Goal: Information Seeking & Learning: Learn about a topic

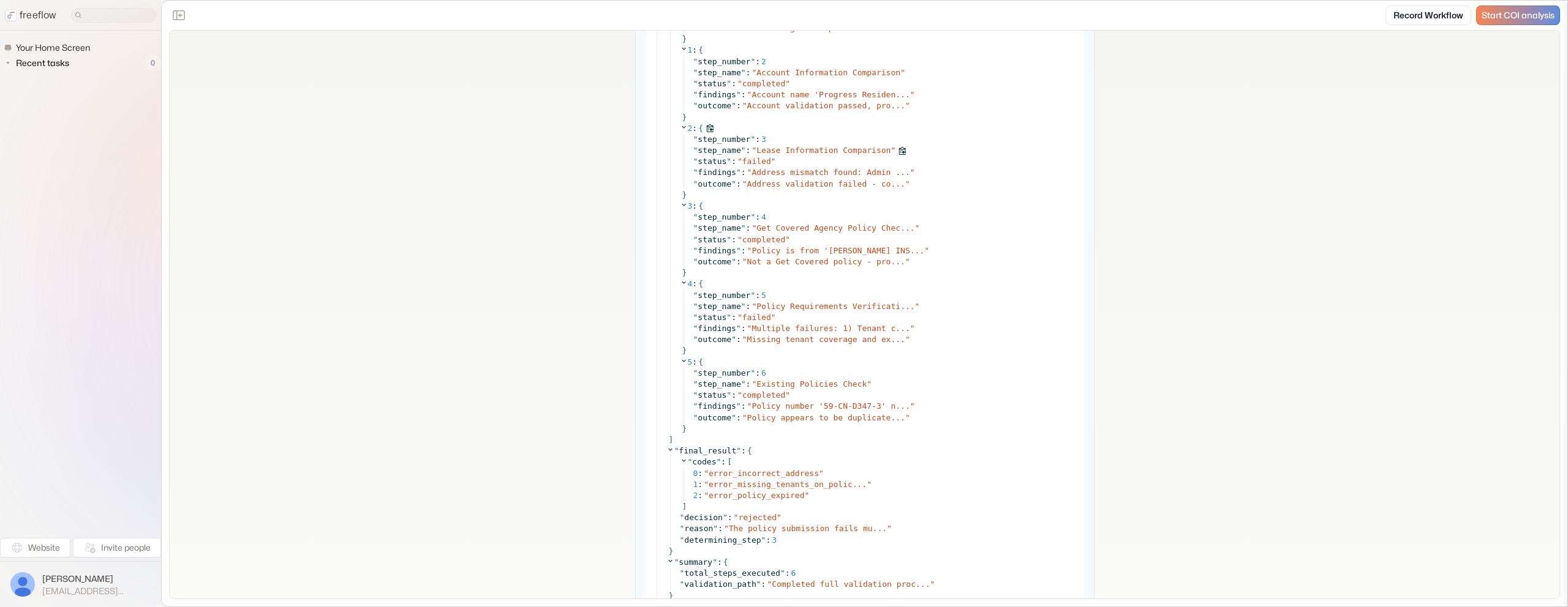
scroll to position [9709, 0]
click at [829, 253] on div "" findings " : " Policy is from 'TONY LOPEZ INS... "" at bounding box center [884, 247] width 384 height 11
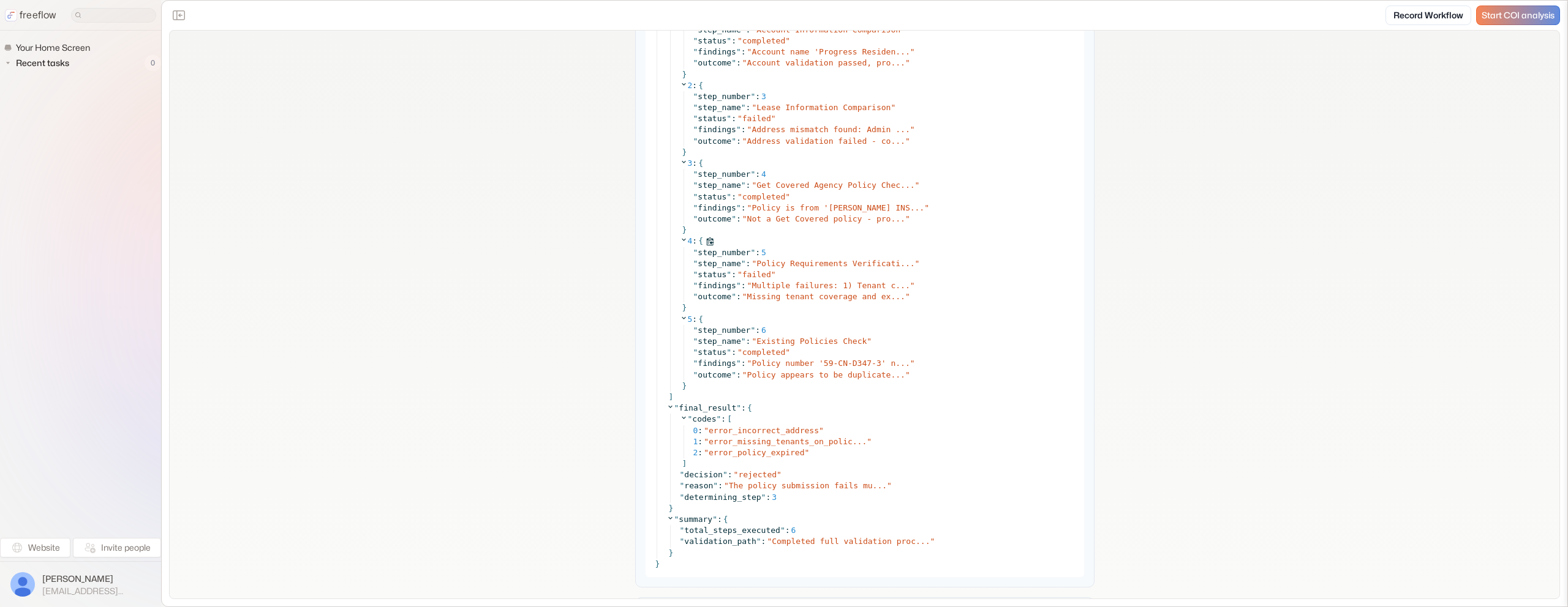
scroll to position [9766, 0]
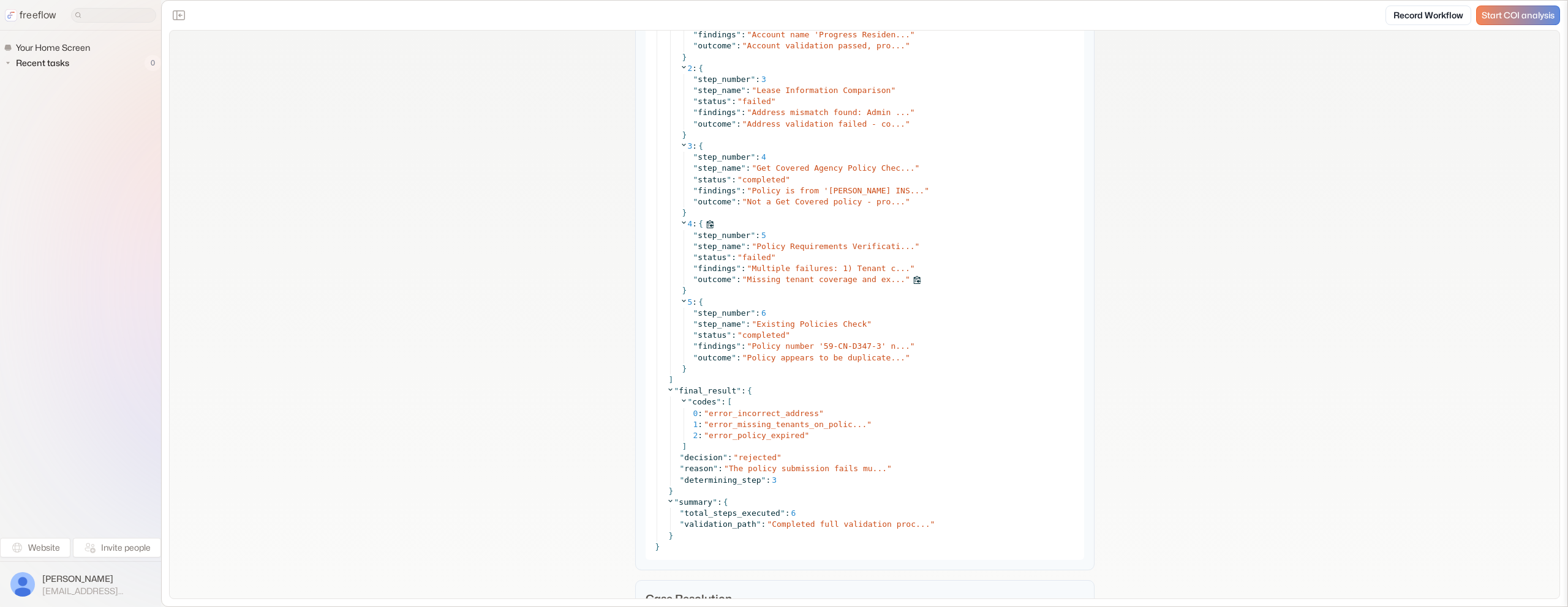
click at [817, 284] on span "Missing tenant coverage and ex..." at bounding box center [826, 279] width 158 height 9
click at [825, 273] on span "Multiple failures: 1) Tenant c..." at bounding box center [830, 269] width 158 height 9
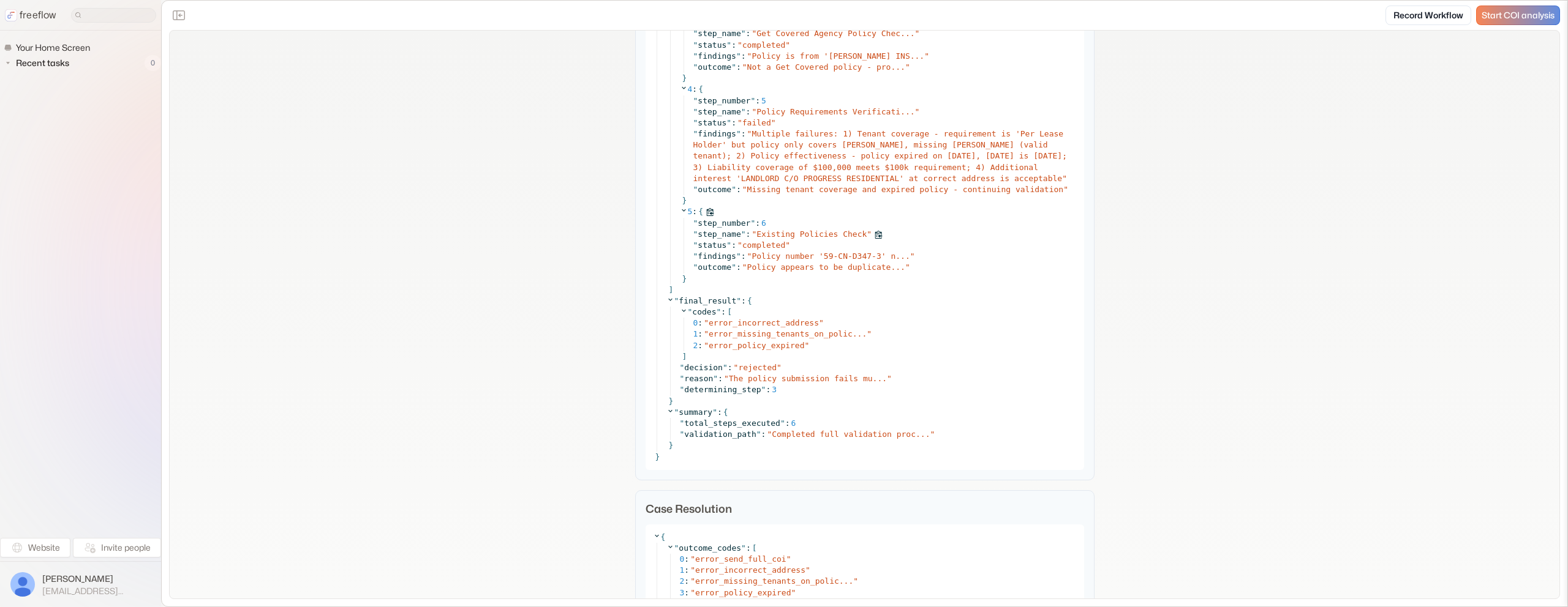
scroll to position [9919, 0]
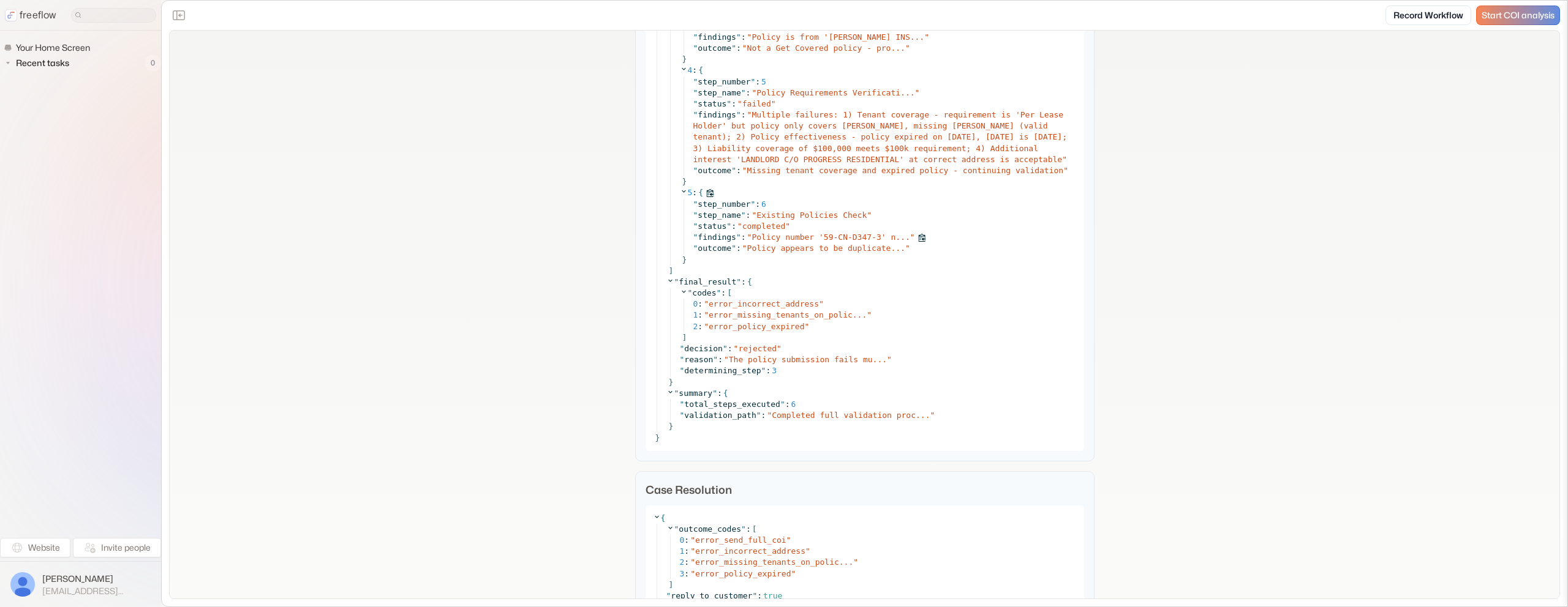
click at [822, 242] on span "Policy number '59-CN-D347-3' n..." at bounding box center [830, 237] width 158 height 9
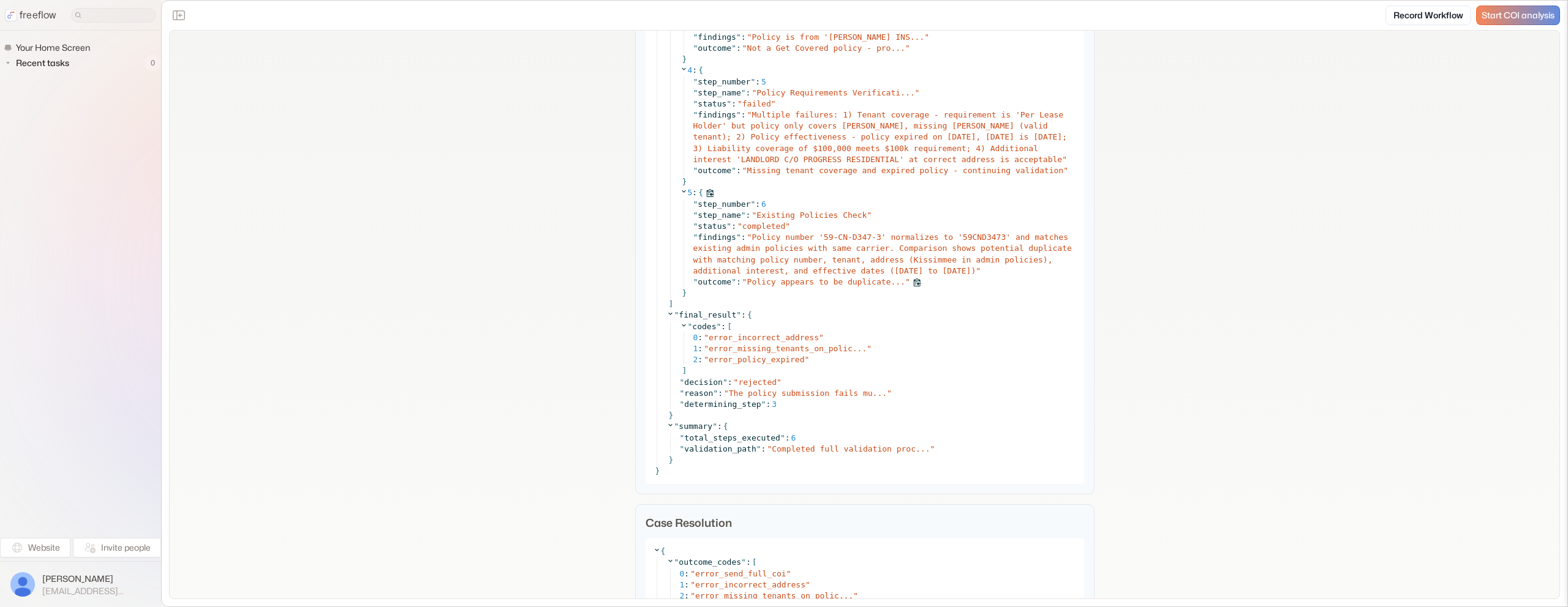
click at [879, 286] on span "Policy appears to be duplicate..." at bounding box center [826, 281] width 158 height 9
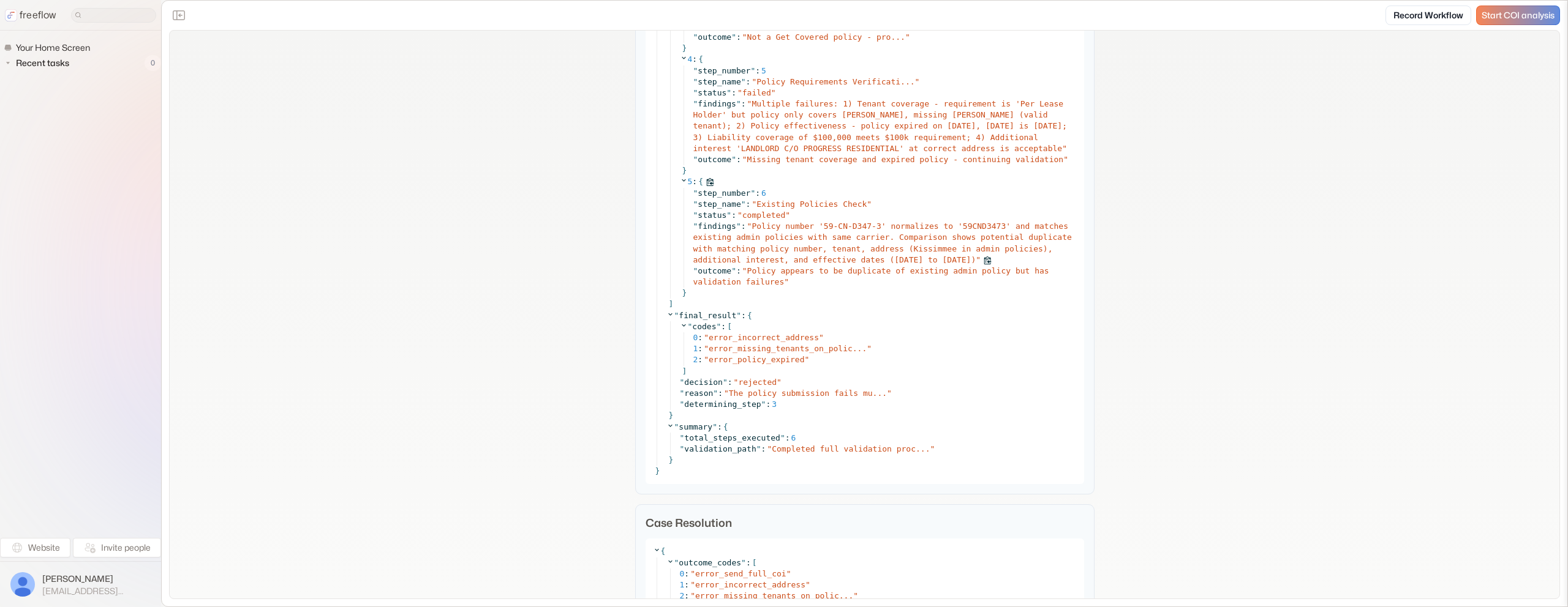
scroll to position [9944, 0]
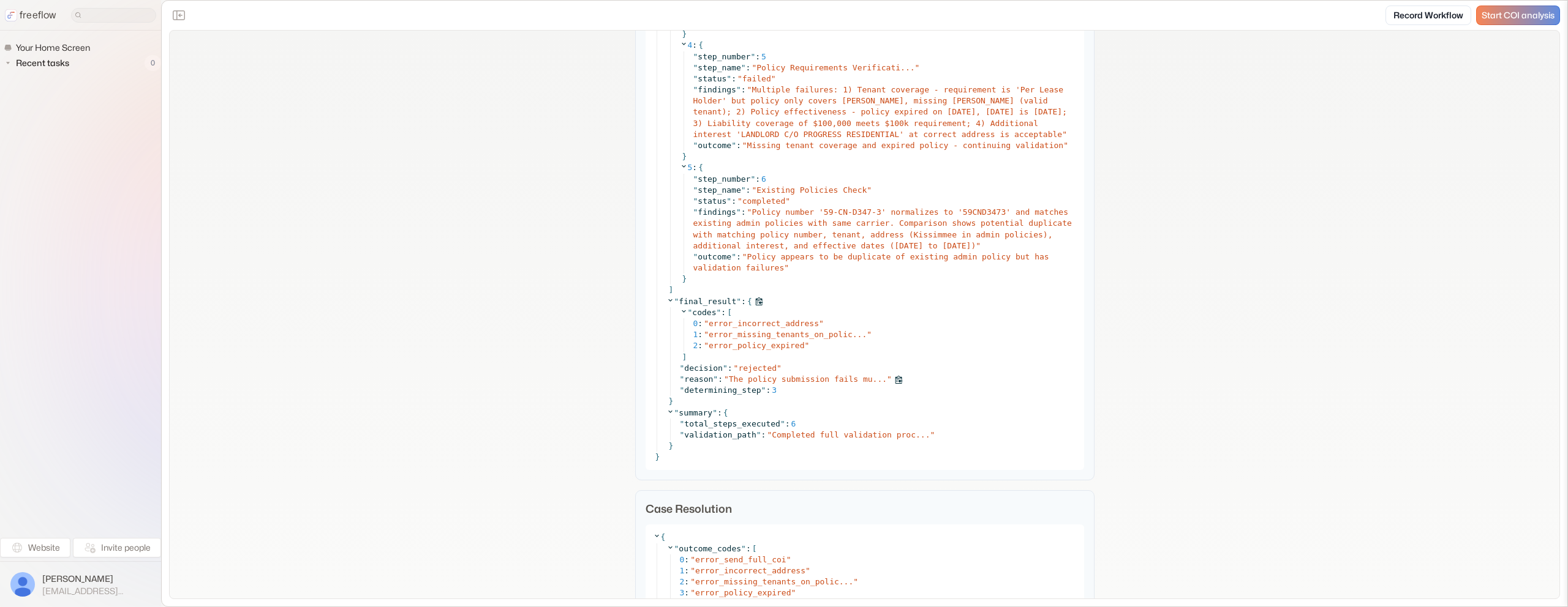
click at [814, 384] on span "The policy submission fails mu..." at bounding box center [807, 379] width 158 height 9
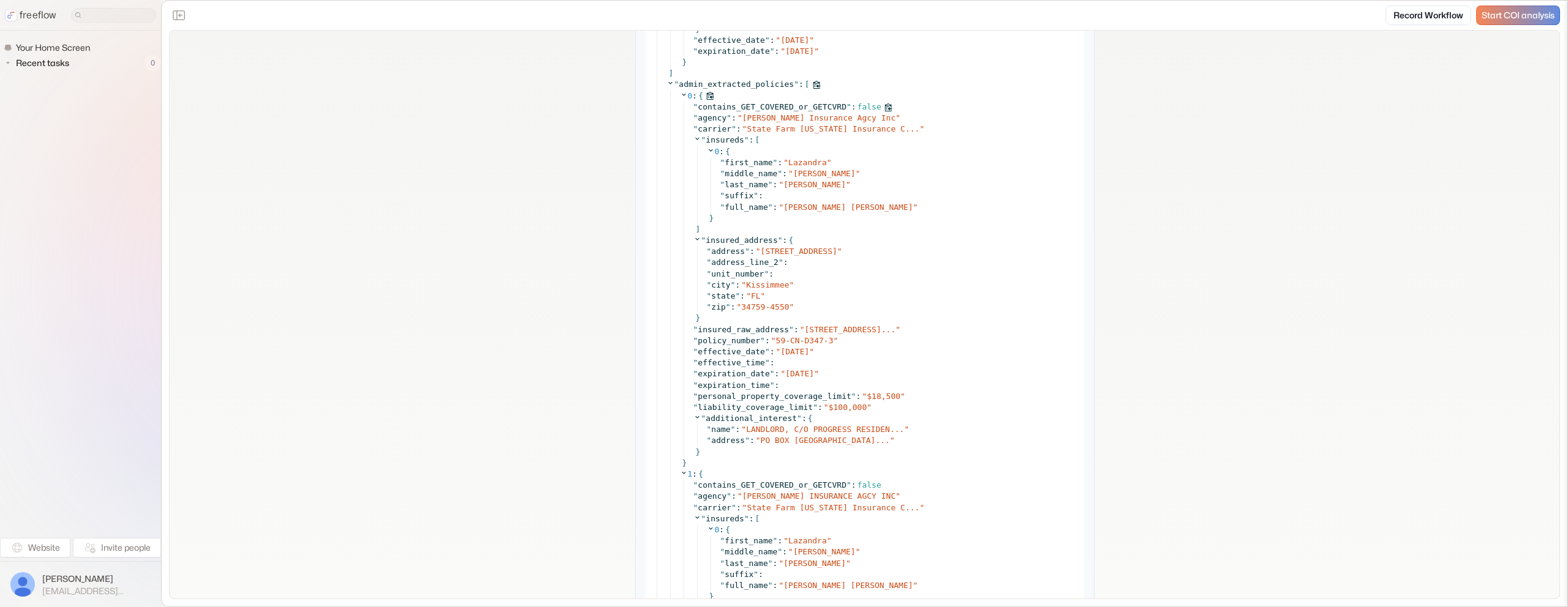
scroll to position [7345, 0]
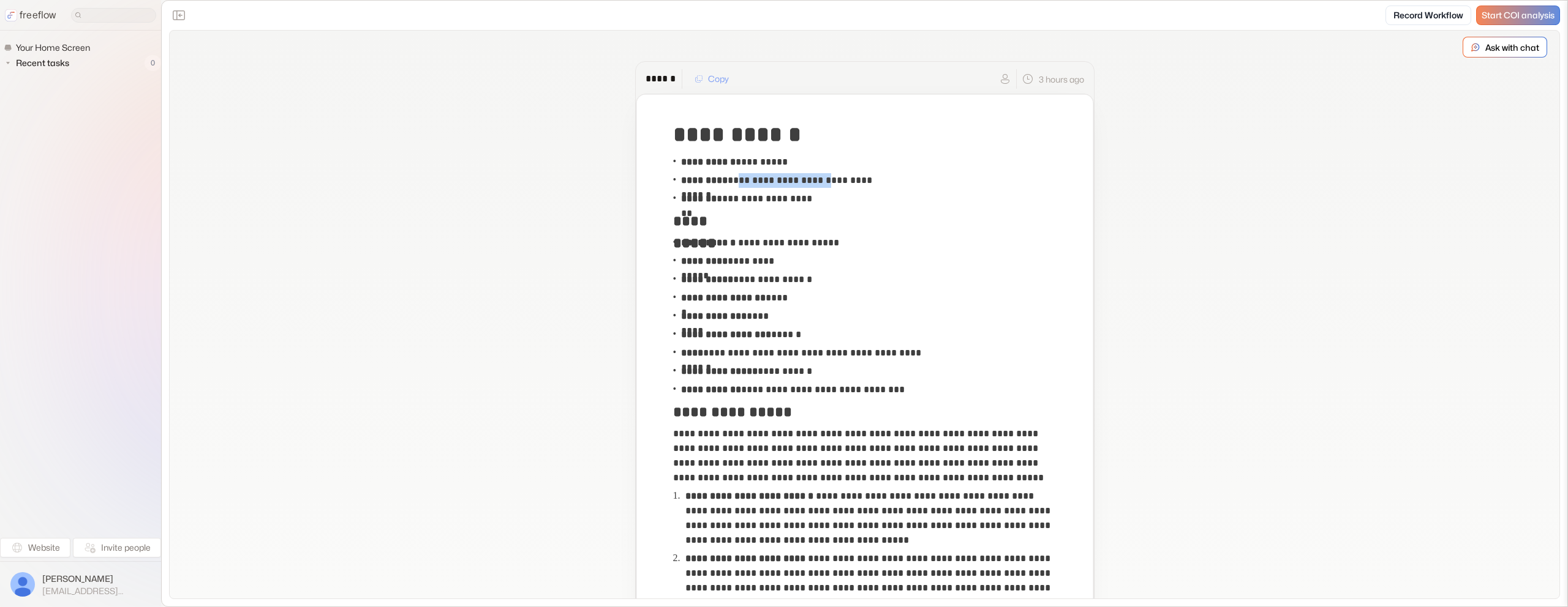
copy p "**********"
drag, startPoint x: 824, startPoint y: 180, endPoint x: 734, endPoint y: 180, distance: 90.0
click at [734, 180] on p "**********" at bounding box center [784, 181] width 208 height 15
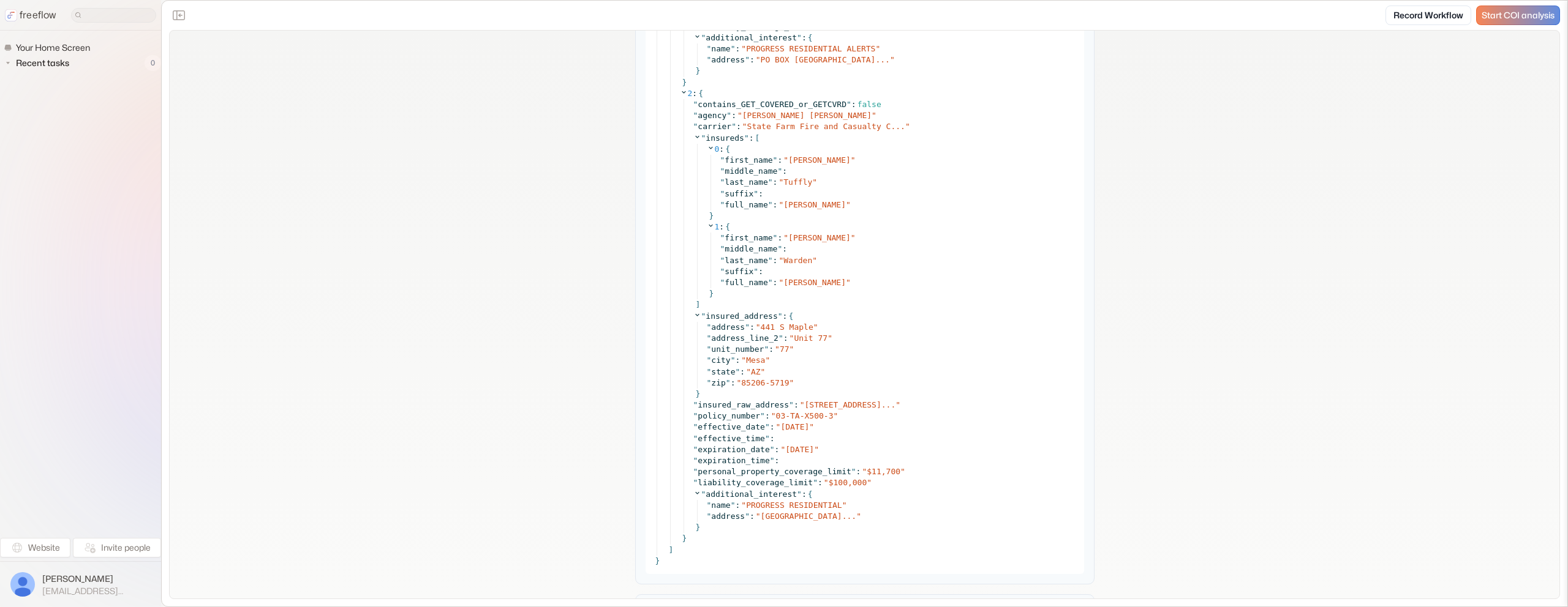
scroll to position [6074, 0]
copy span "03-TA-X500-3"
drag, startPoint x: 831, startPoint y: 412, endPoint x: 776, endPoint y: 413, distance: 55.0
click at [776, 414] on span "03-TA-X500-3" at bounding box center [804, 414] width 58 height 9
copy span "03-TA-X500-3"
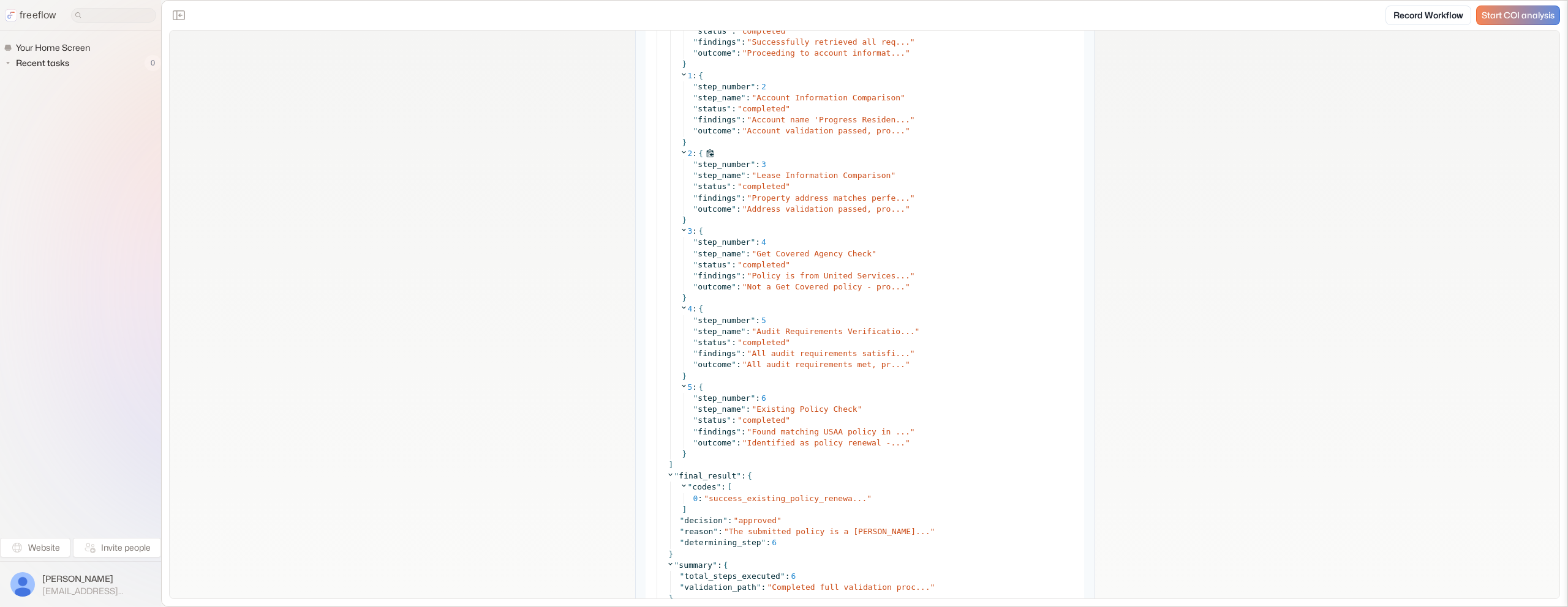
scroll to position [6257, 0]
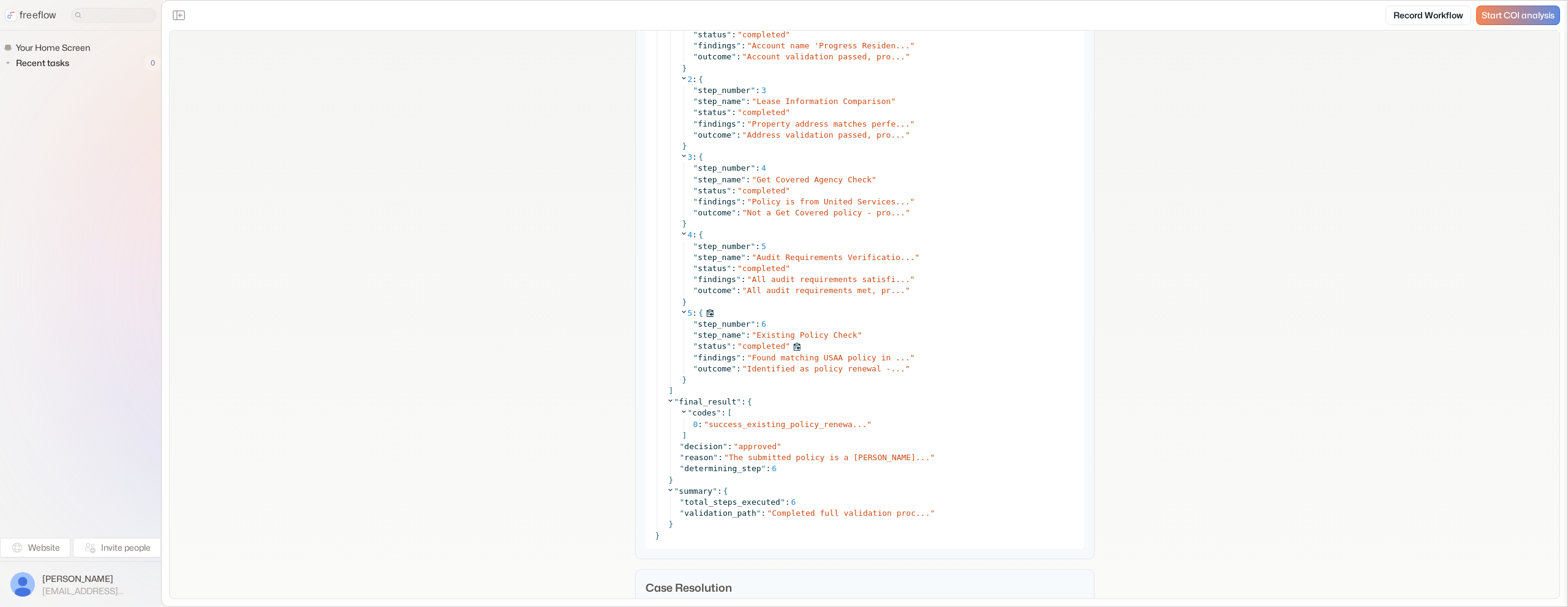
click at [822, 353] on div "" findings " : " Found matching USAA policy in ... "" at bounding box center [884, 358] width 384 height 11
click at [837, 353] on span "Found matching USAA policy in ..." at bounding box center [830, 358] width 158 height 9
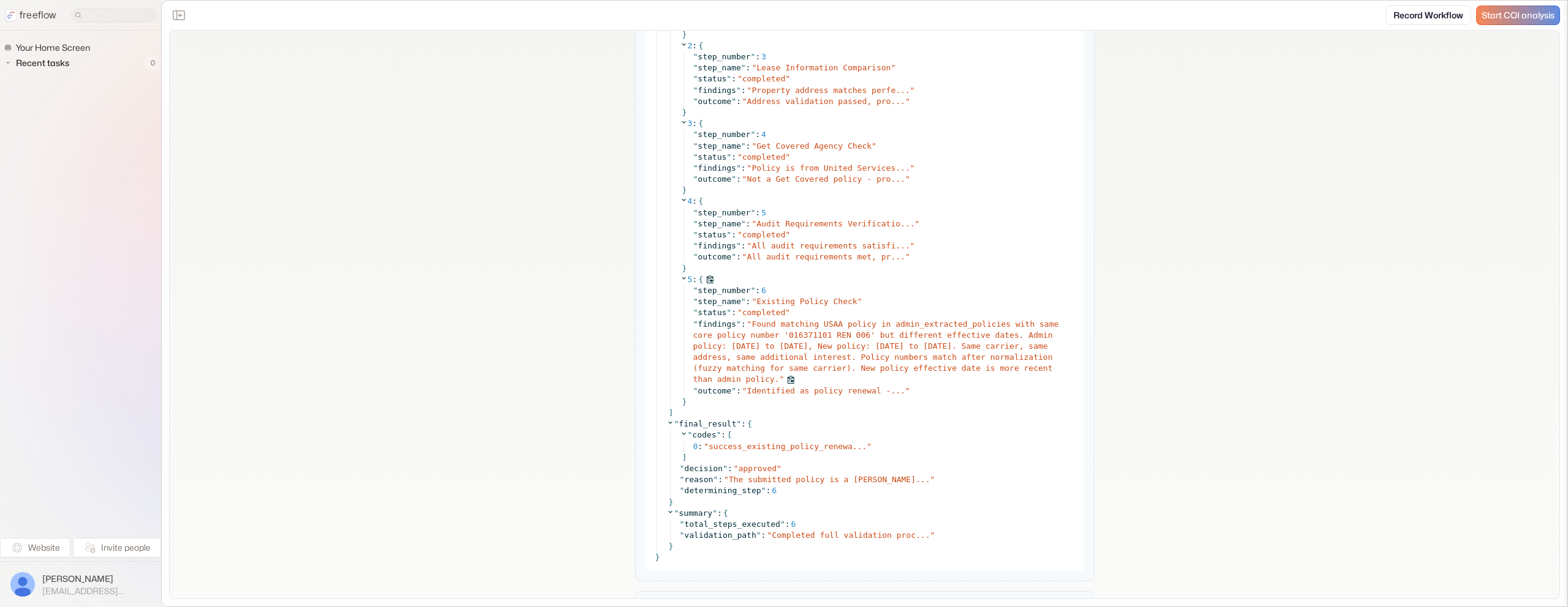
scroll to position [6292, 0]
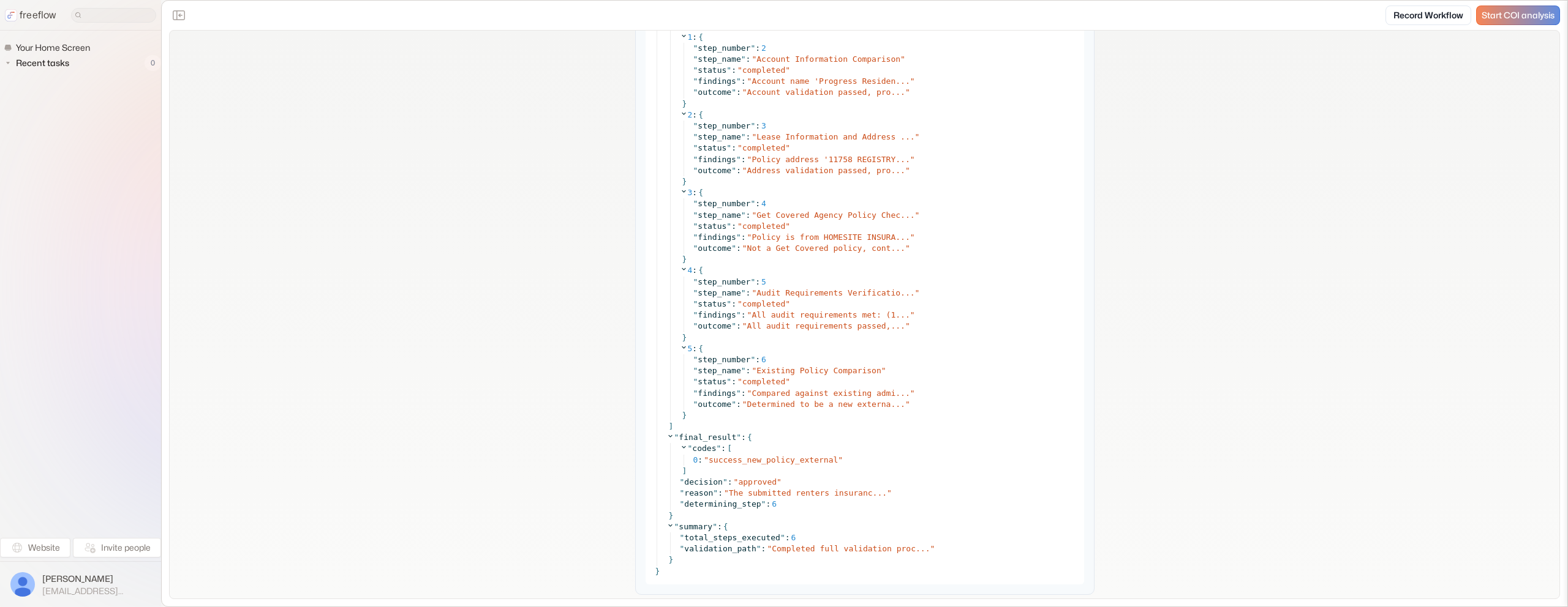
scroll to position [5776, 0]
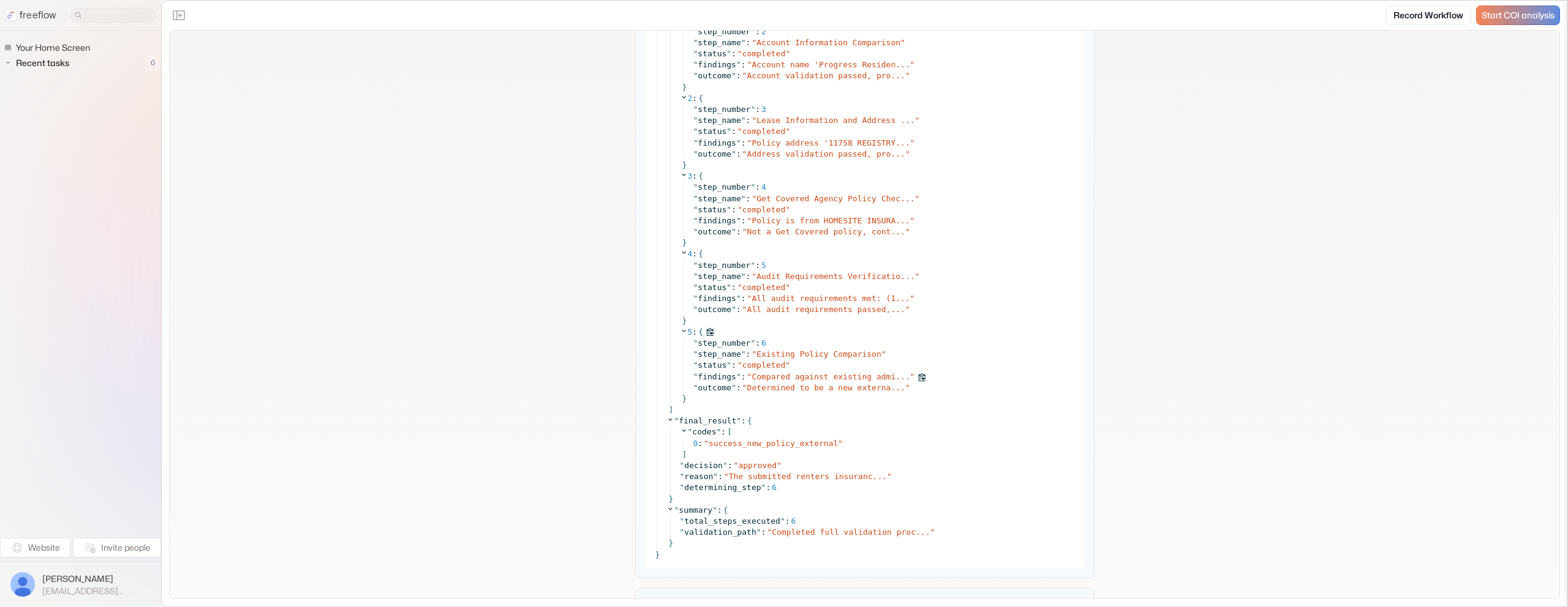
click at [850, 376] on span "Compared against existing admi..." at bounding box center [830, 376] width 158 height 9
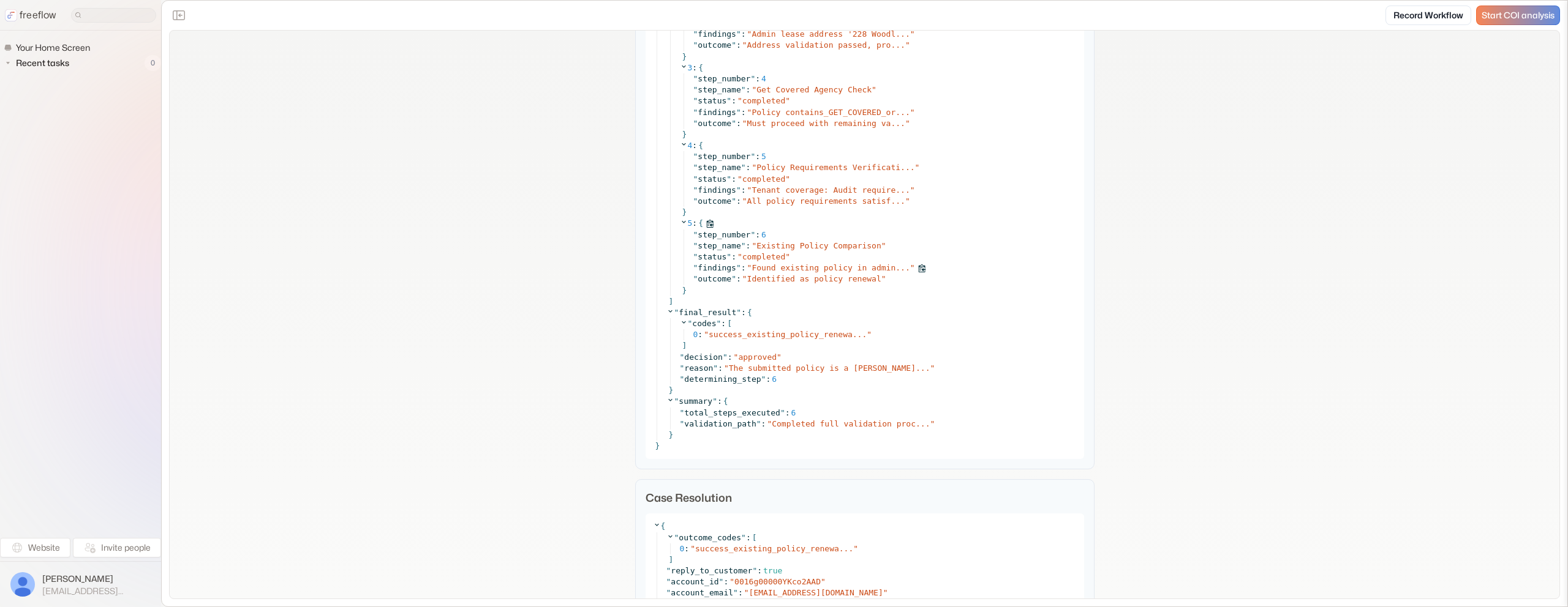
scroll to position [4815, 0]
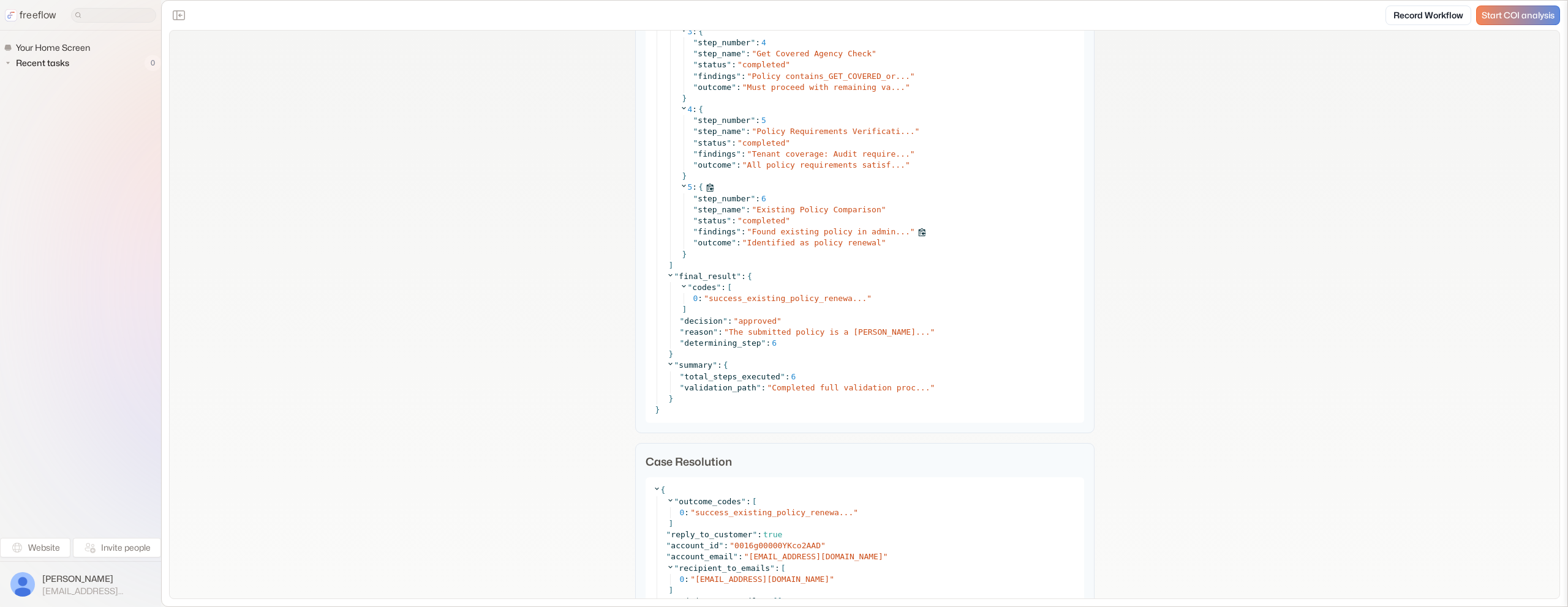
click at [806, 231] on span "Found existing policy in admin..." at bounding box center [830, 231] width 158 height 9
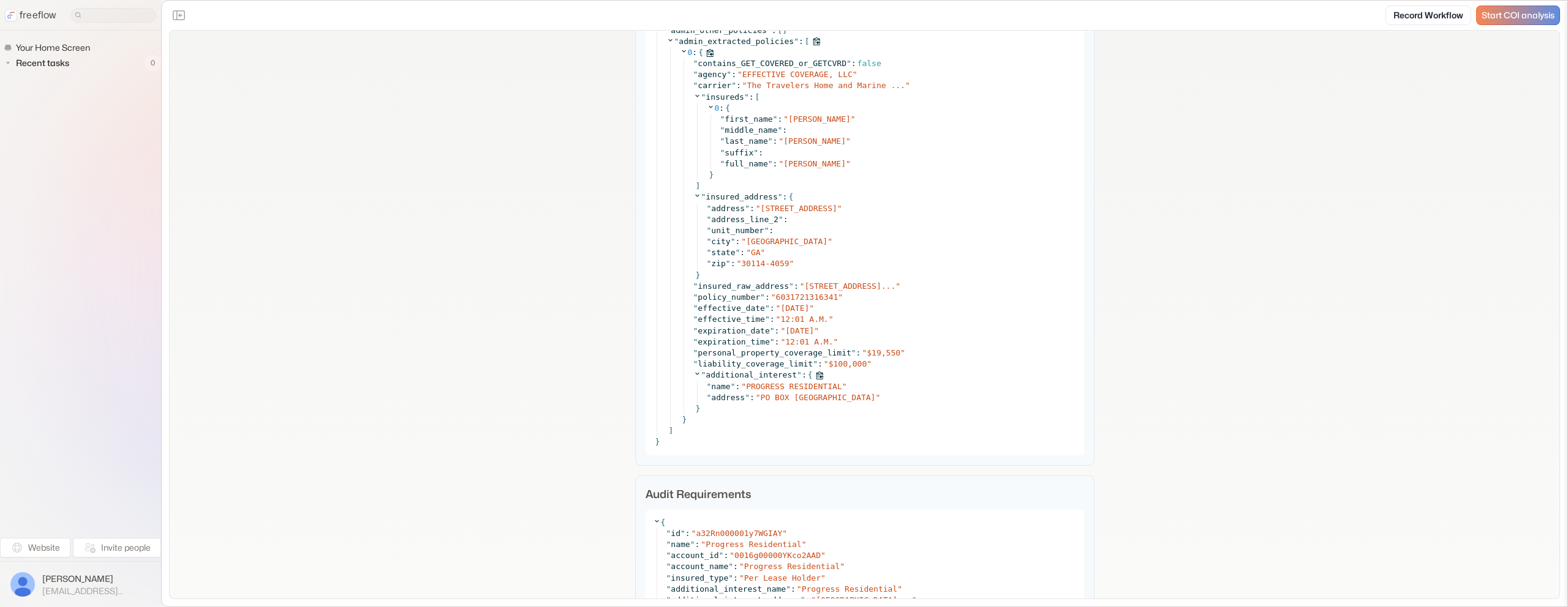
scroll to position [3830, 0]
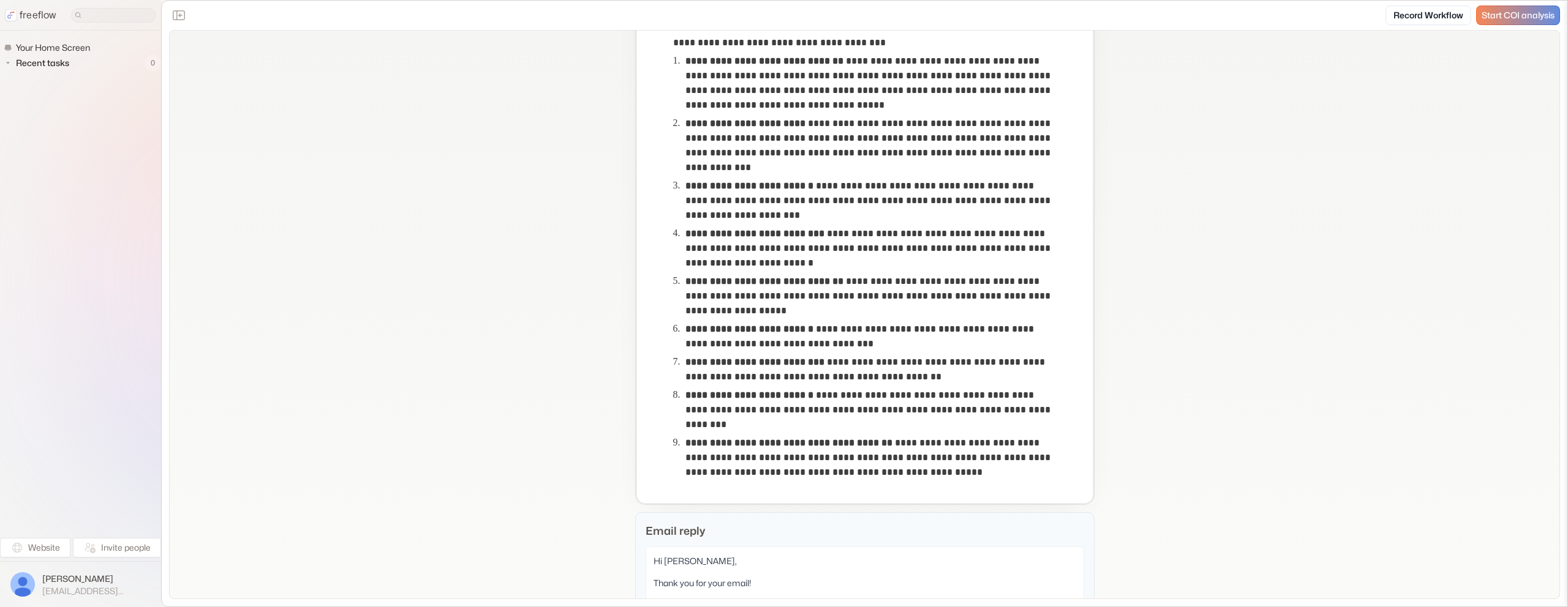
scroll to position [436, 0]
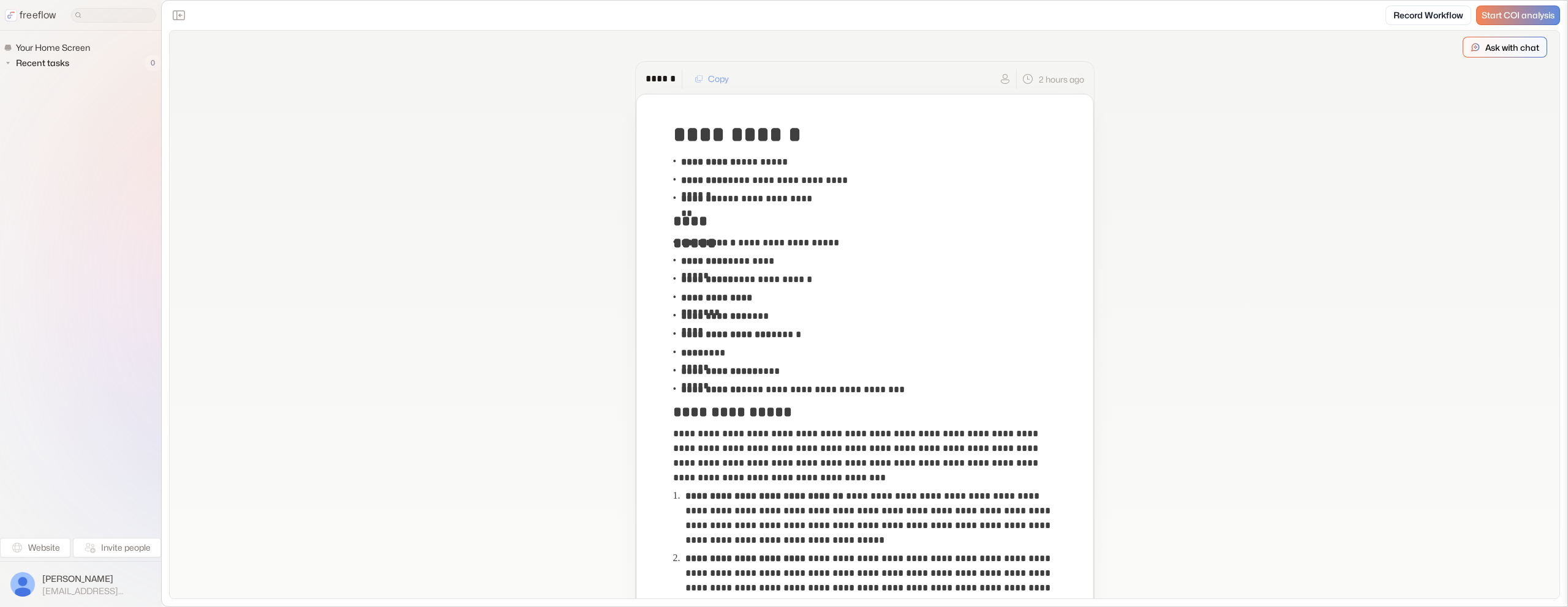
click at [1489, 49] on p "Ask with chat" at bounding box center [1512, 47] width 54 height 13
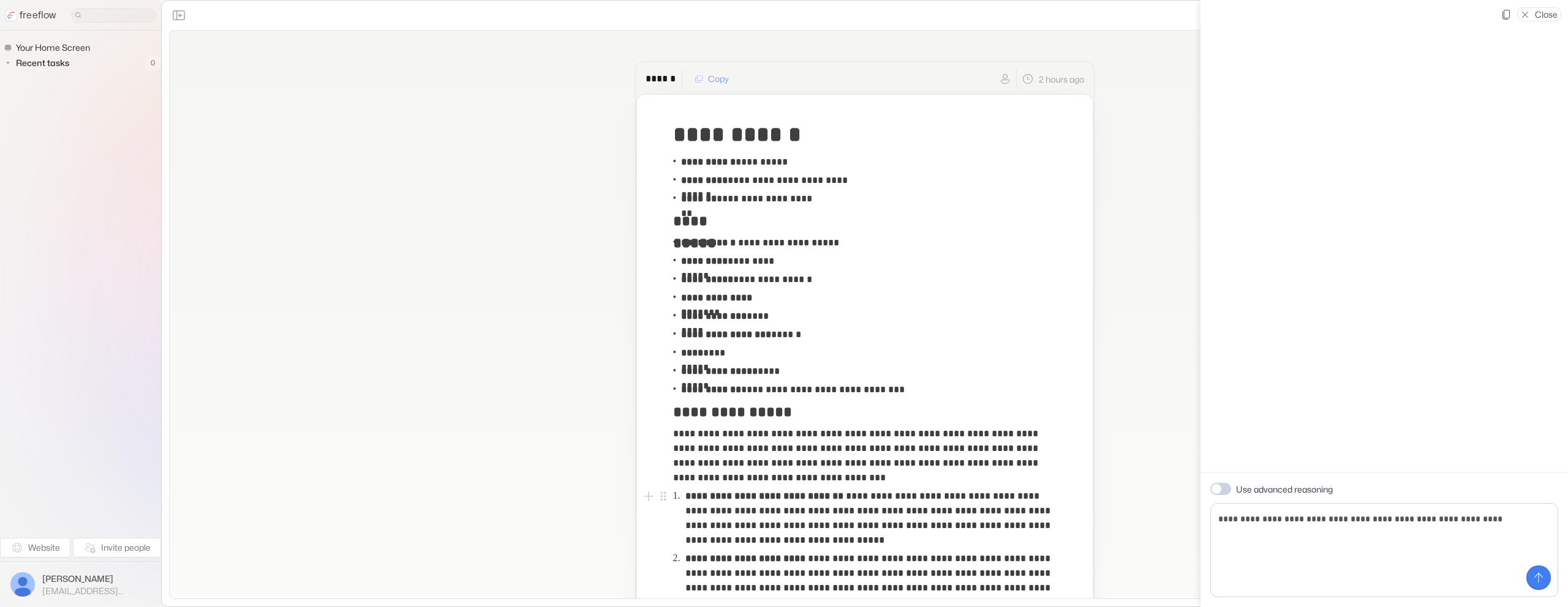
type textarea "**********"
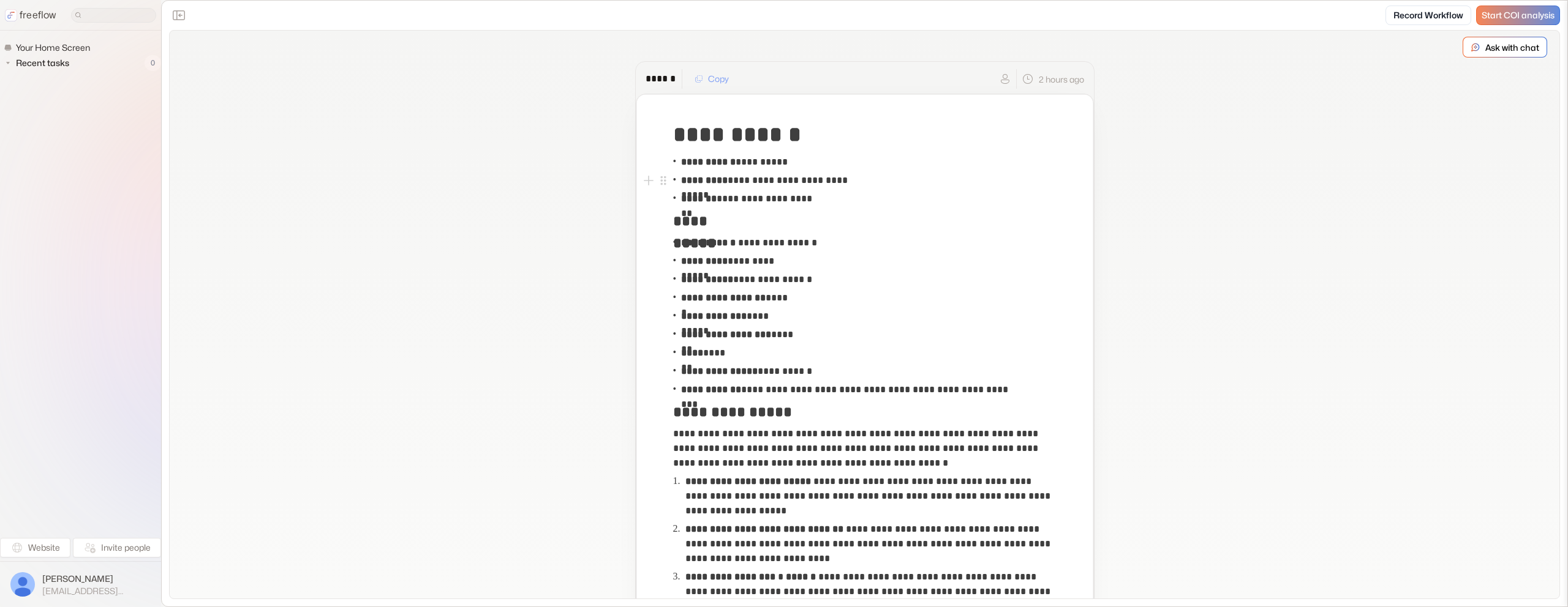
click at [793, 181] on p "**********" at bounding box center [769, 181] width 178 height 15
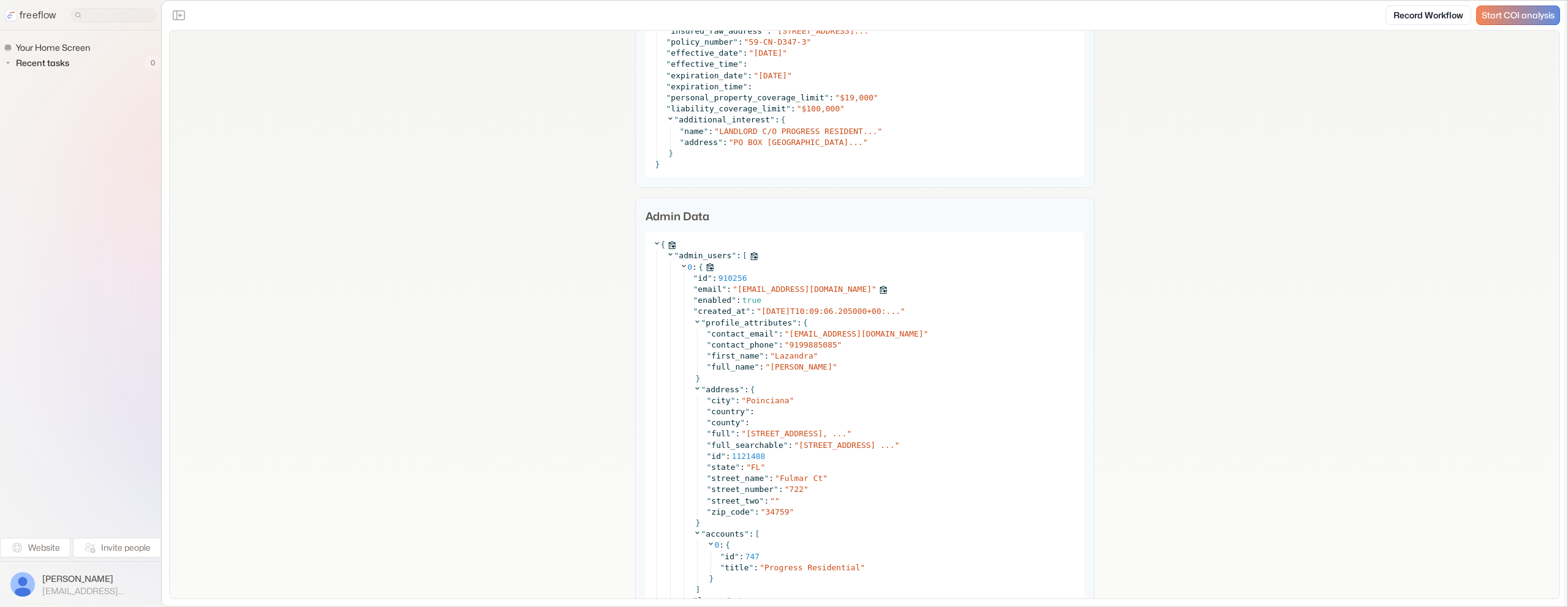
scroll to position [2179, 0]
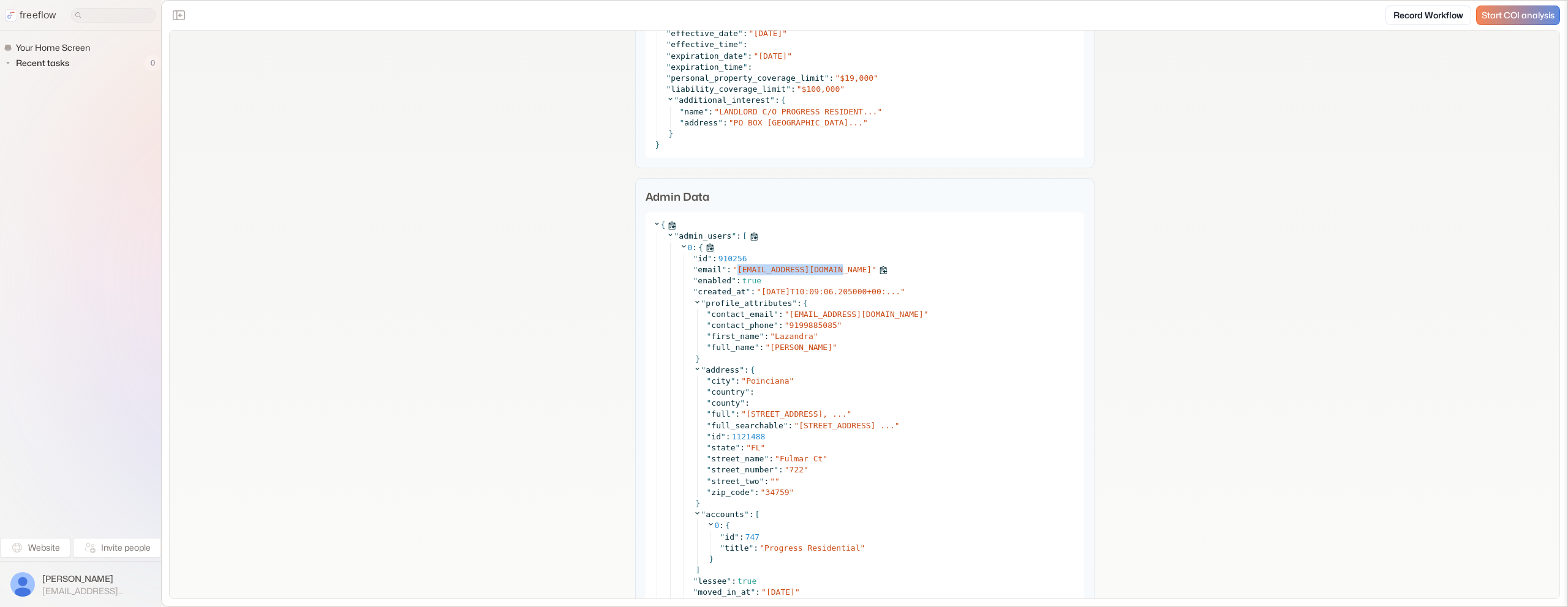
copy span "blessings3@hotmail.com"
drag, startPoint x: 841, startPoint y: 268, endPoint x: 727, endPoint y: 268, distance: 114.0
click at [736, 268] on div "" email " : " blessings3@hotmail.com "" at bounding box center [884, 269] width 384 height 11
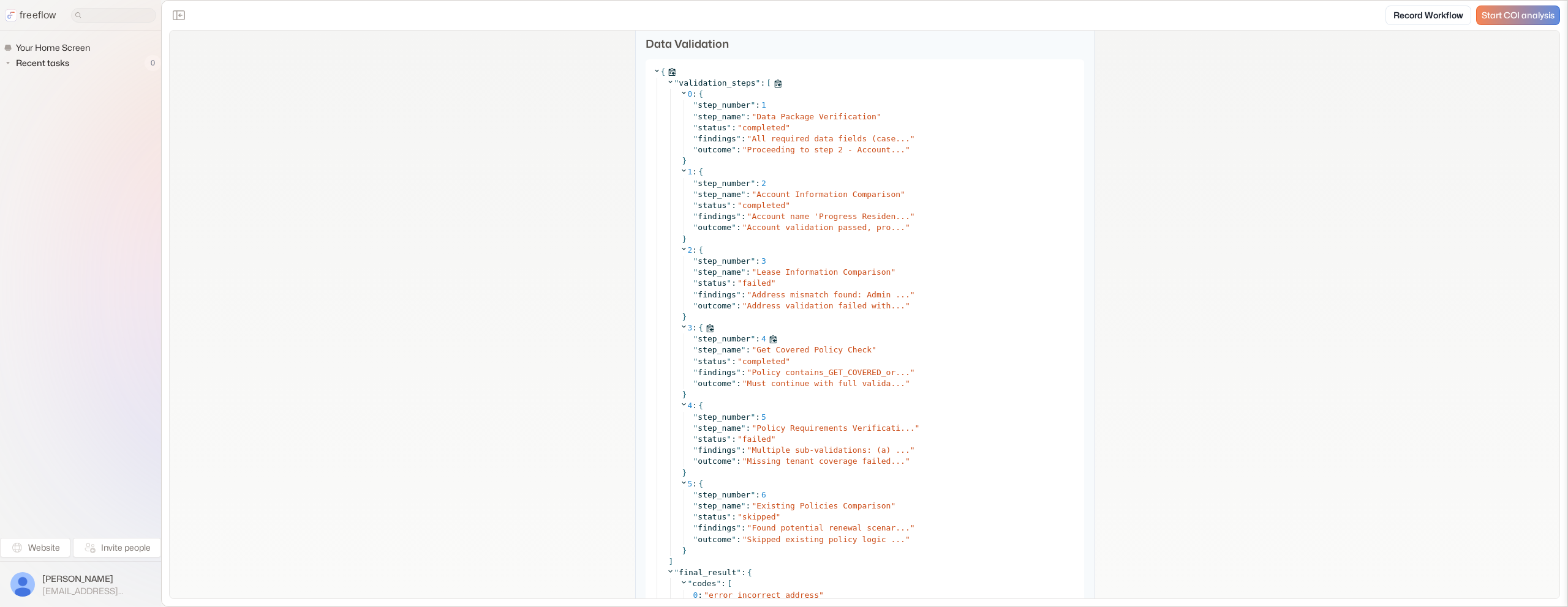
scroll to position [8267, 0]
click at [824, 290] on span "Address mismatch found: Admin ..." at bounding box center [830, 289] width 158 height 9
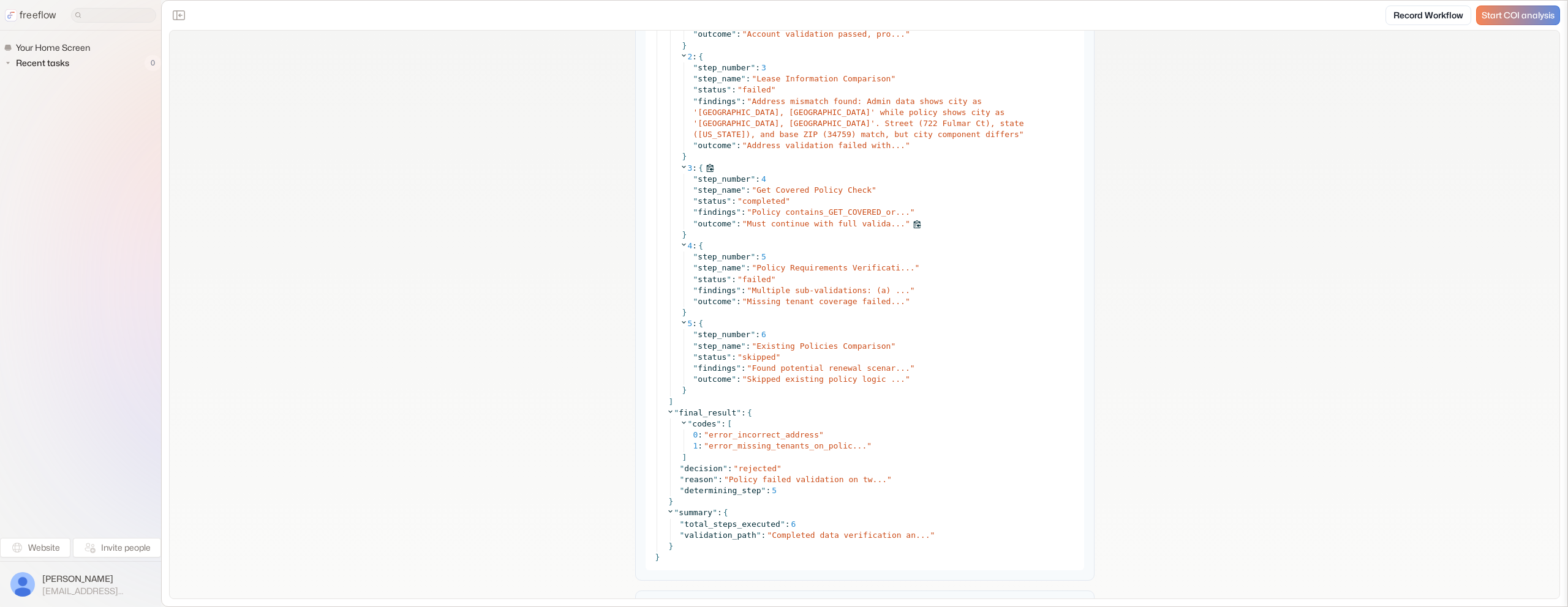
scroll to position [8455, 0]
click at [826, 296] on span "Missing tenant coverage failed..." at bounding box center [826, 301] width 158 height 9
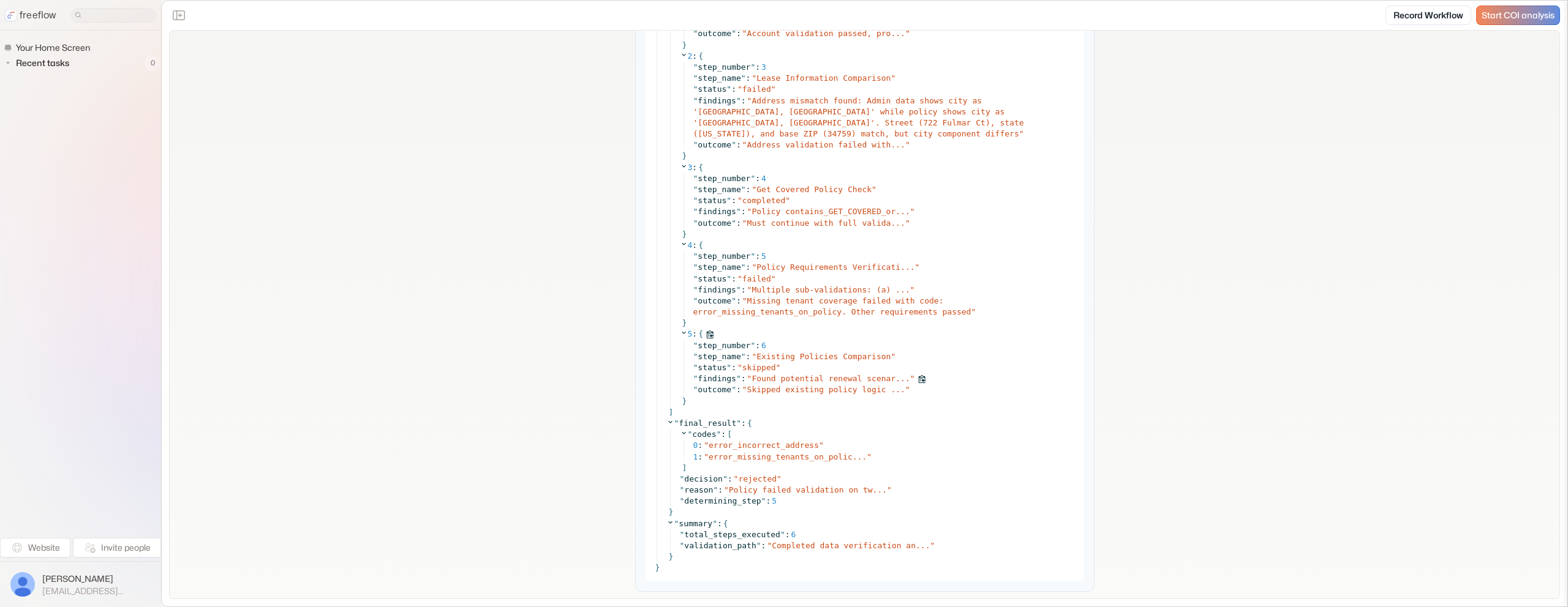
click at [827, 374] on span "Found potential renewal scenar..." at bounding box center [830, 378] width 158 height 9
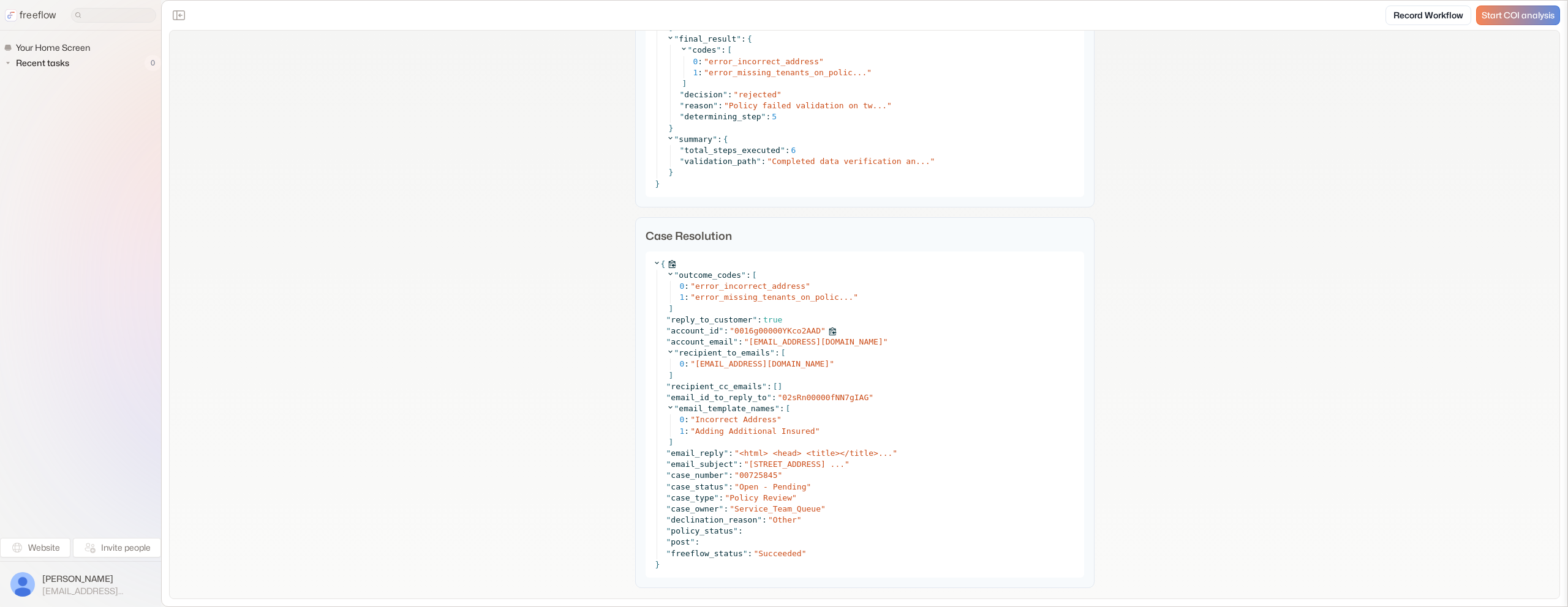
scroll to position [8859, 0]
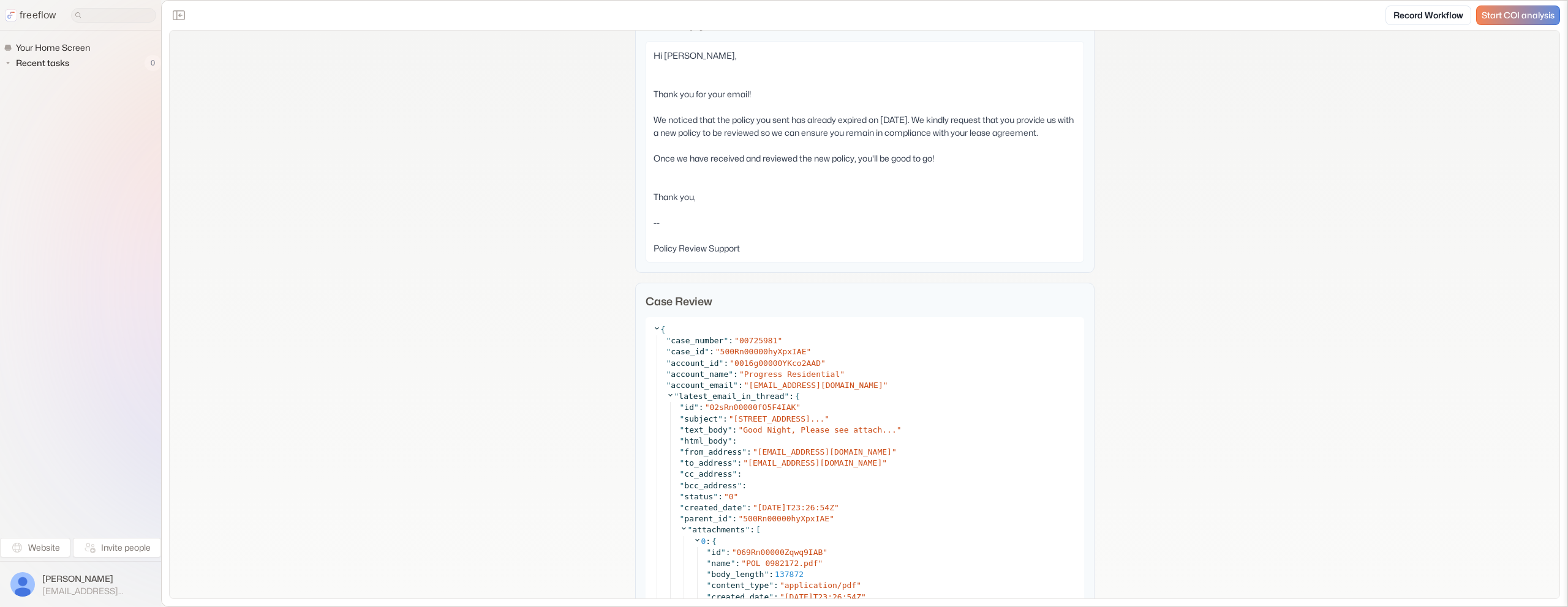
scroll to position [848, 0]
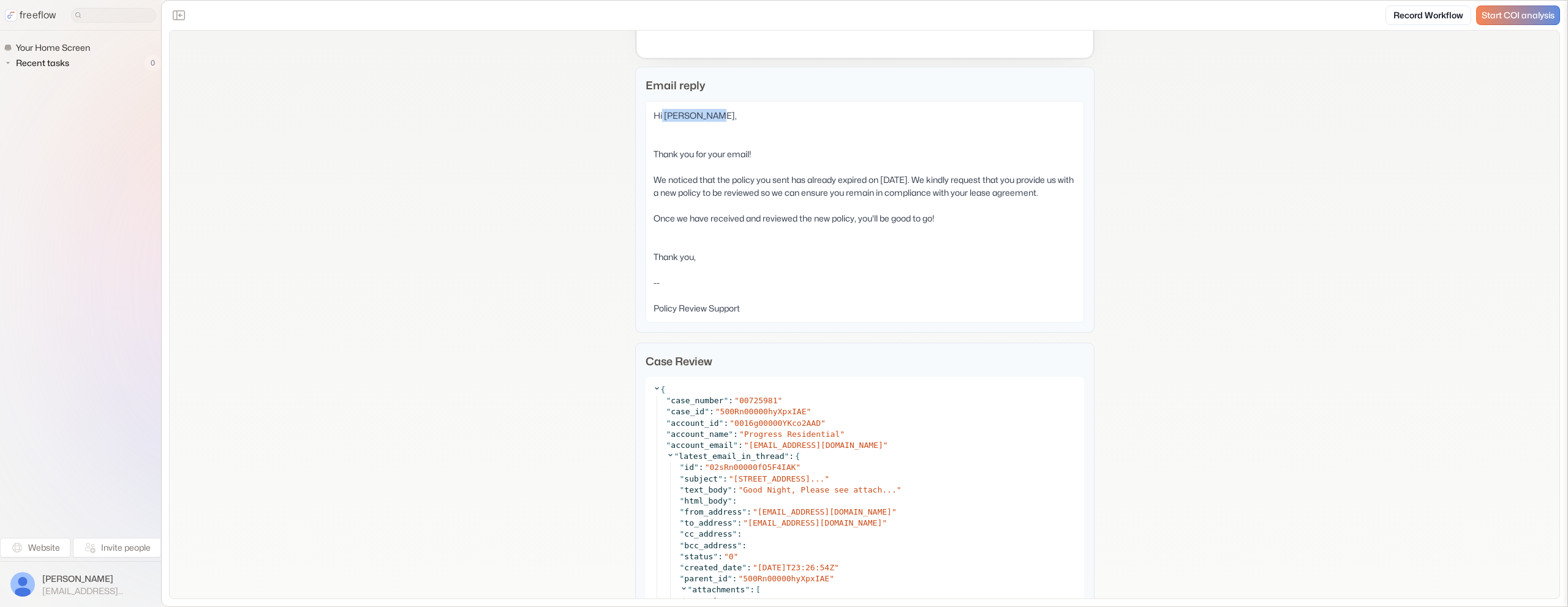
drag, startPoint x: 663, startPoint y: 117, endPoint x: 709, endPoint y: 116, distance: 46.0
click at [708, 116] on div "Hi [PERSON_NAME], Thank you for your email! We noticed that the policy you sent…" at bounding box center [865, 211] width 439 height 221
copy div "[PERSON_NAME]"
drag, startPoint x: 716, startPoint y: 114, endPoint x: 666, endPoint y: 116, distance: 50.0
click at [666, 116] on div "Hi [PERSON_NAME], Thank you for your email! We noticed that the policy you sent…" at bounding box center [865, 211] width 439 height 221
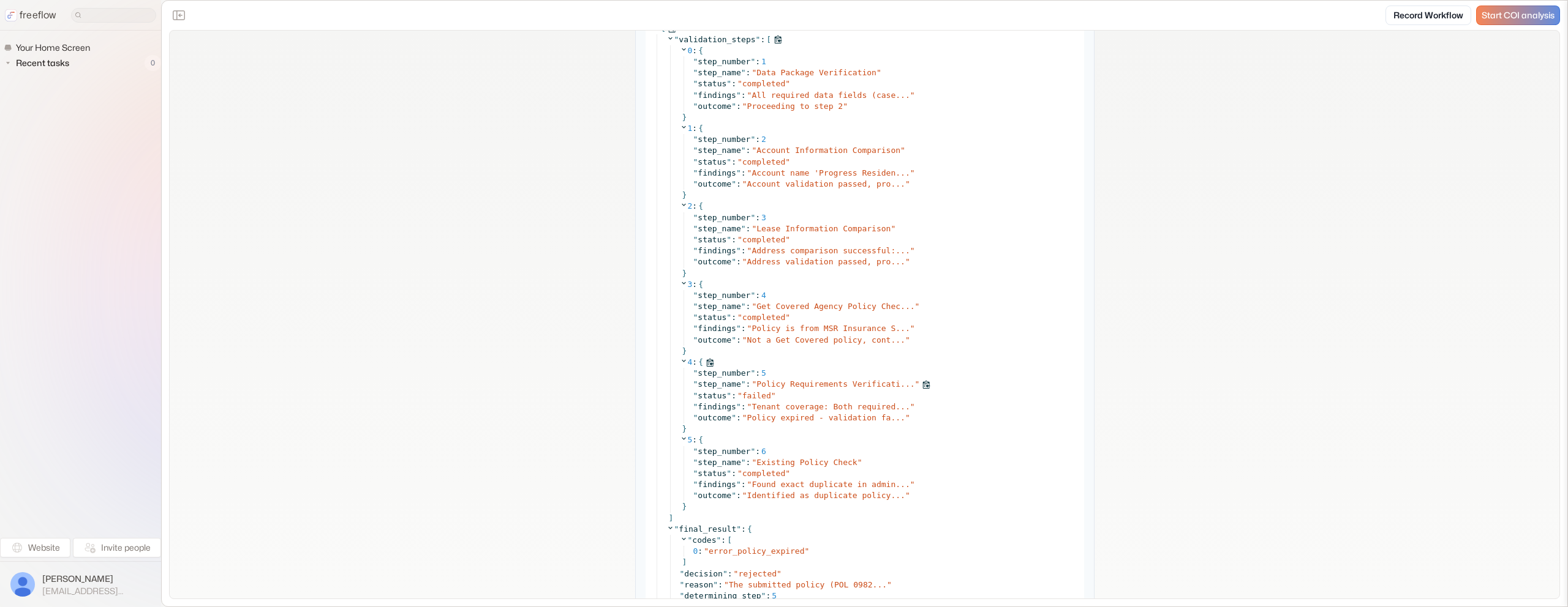
scroll to position [6168, 0]
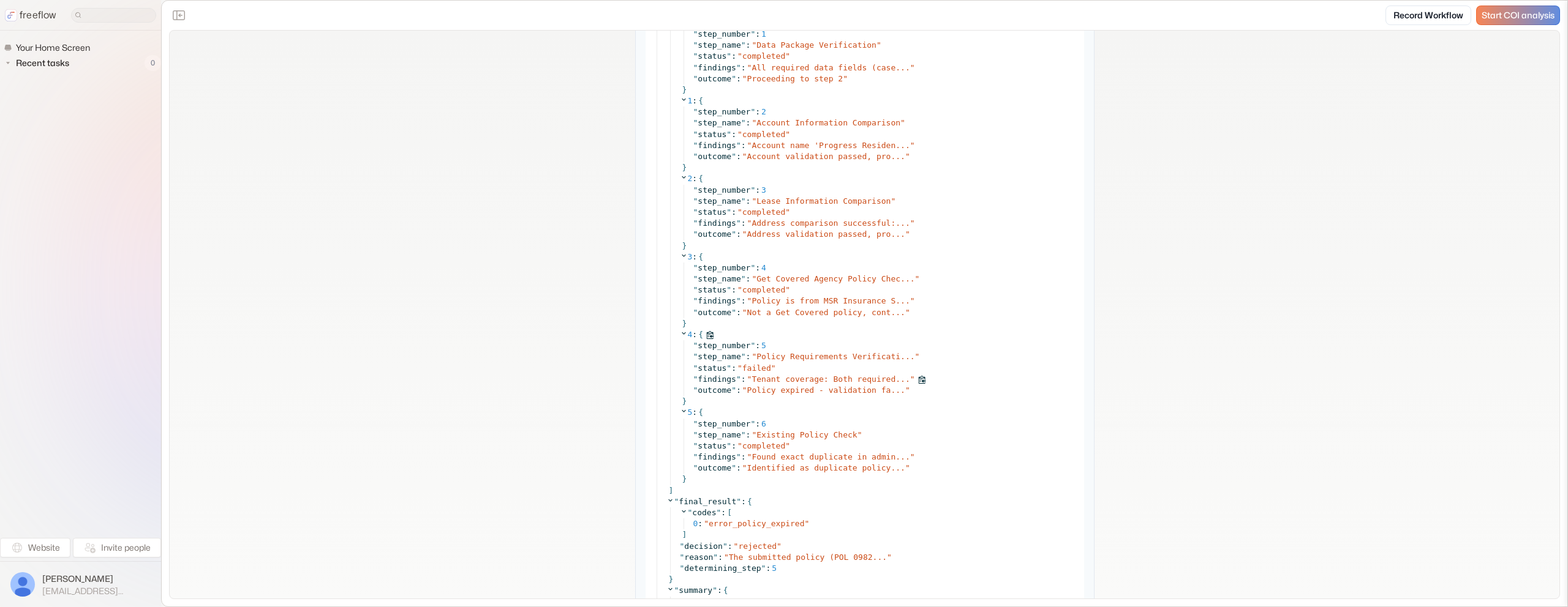
click at [797, 381] on span "Tenant coverage: Both required..." at bounding box center [830, 379] width 158 height 9
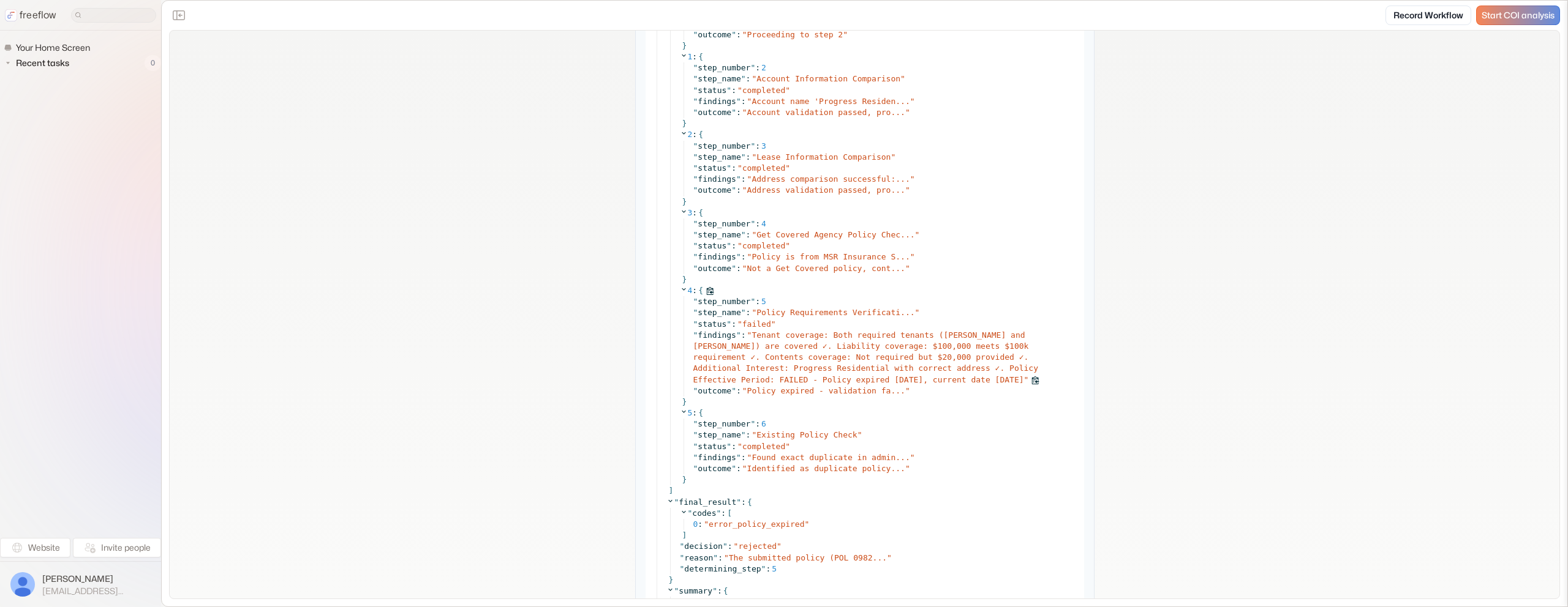
scroll to position [6221, 0]
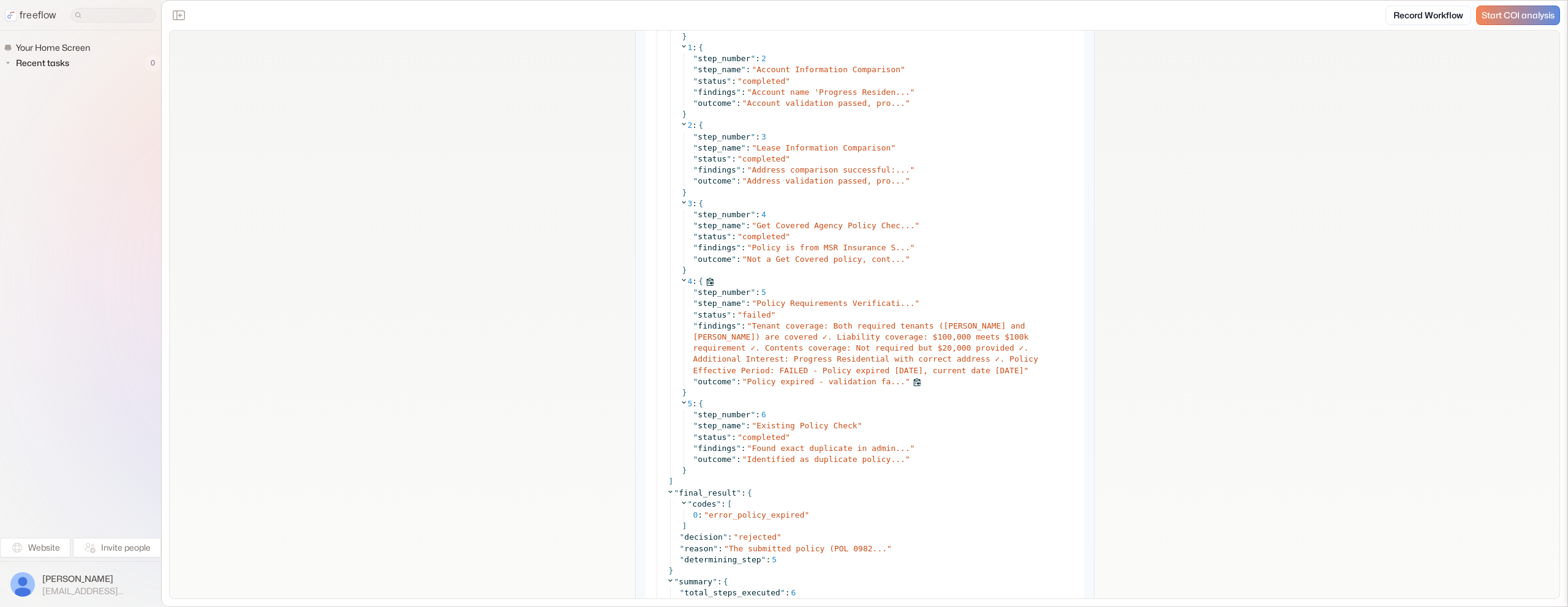
click at [797, 381] on span "Policy expired - validation fa..." at bounding box center [826, 381] width 158 height 9
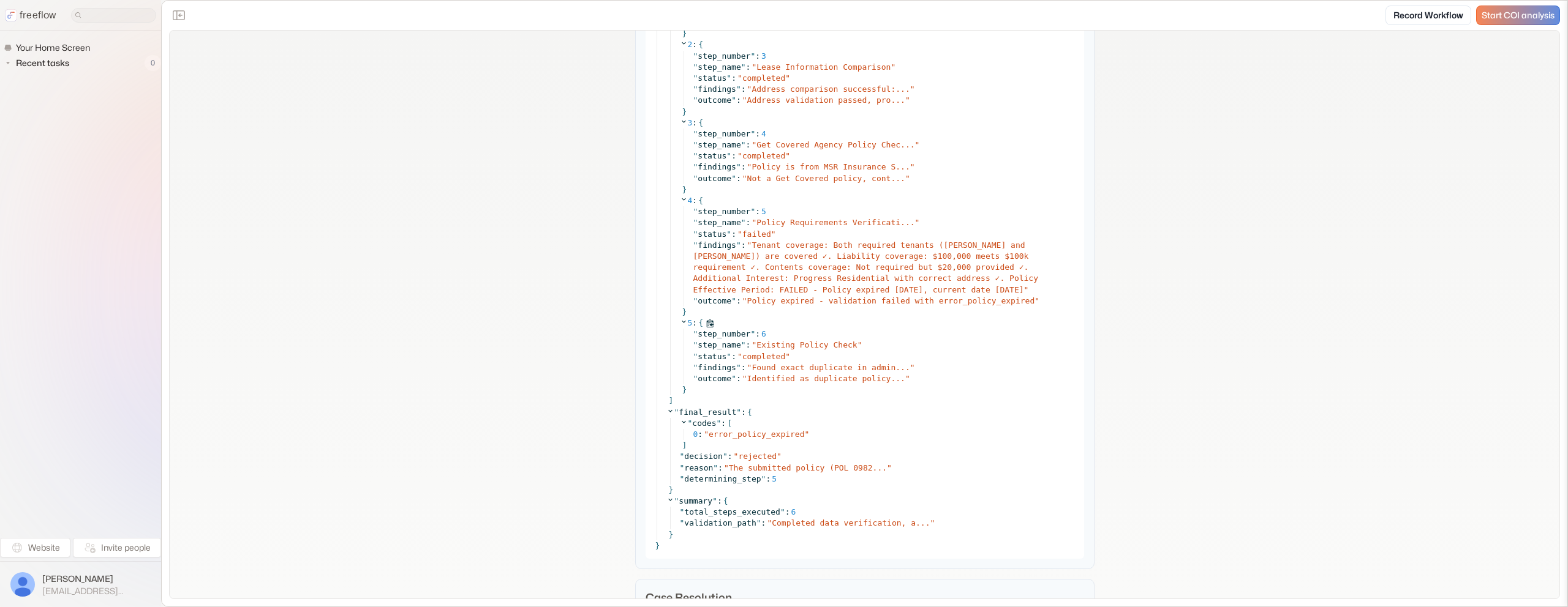
scroll to position [6305, 0]
click at [804, 361] on span "Found exact duplicate in admin..." at bounding box center [830, 364] width 158 height 9
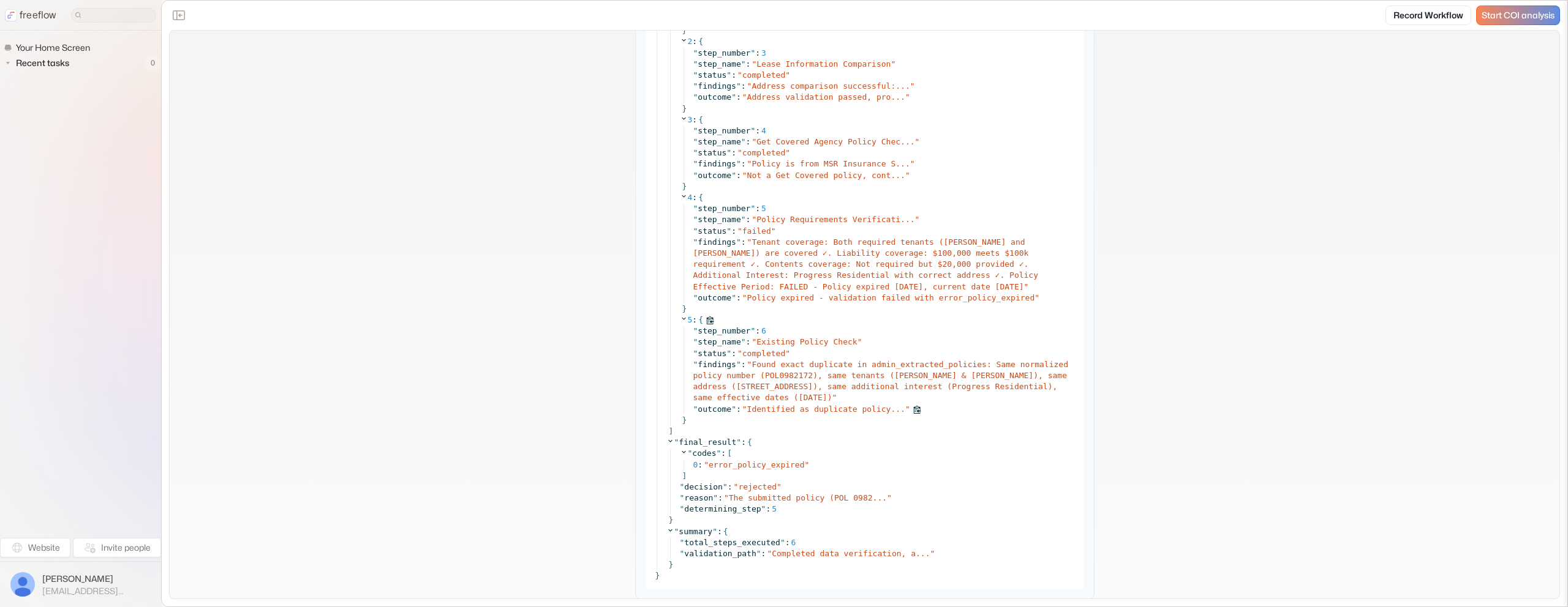
click at [822, 405] on span "Identified as duplicate policy..." at bounding box center [826, 409] width 158 height 9
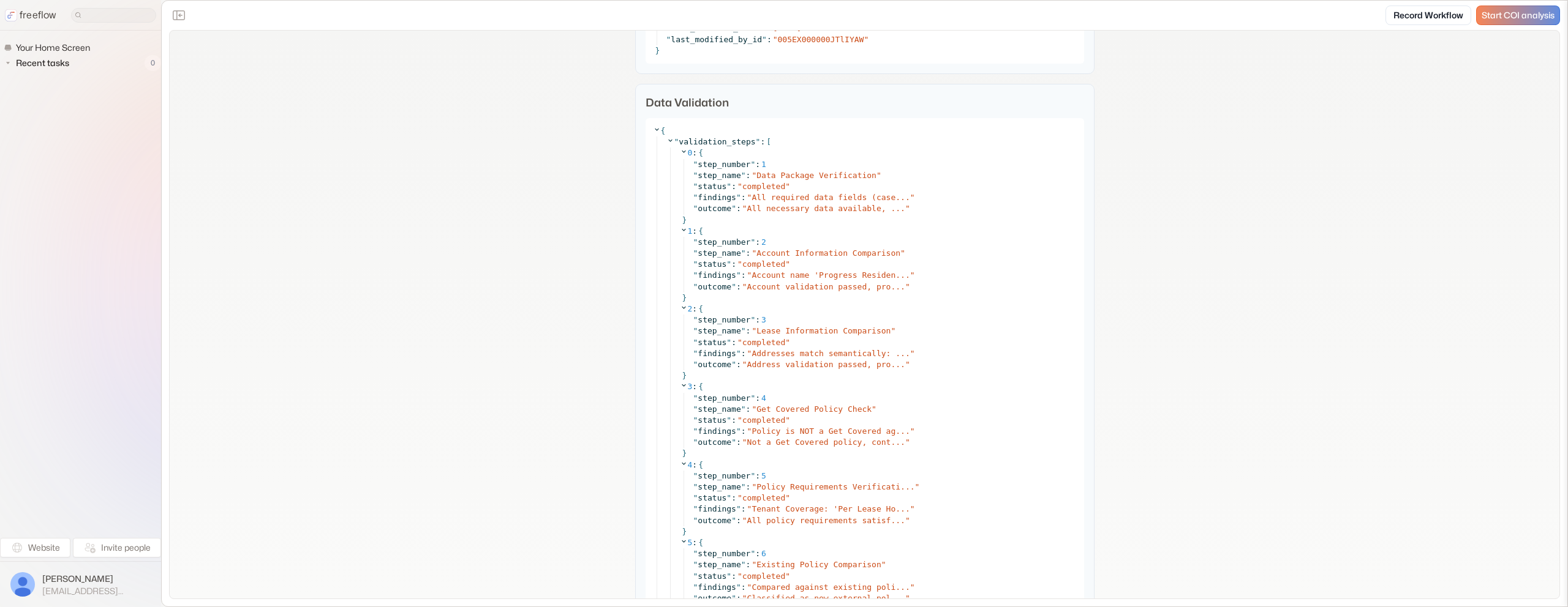
scroll to position [5654, 0]
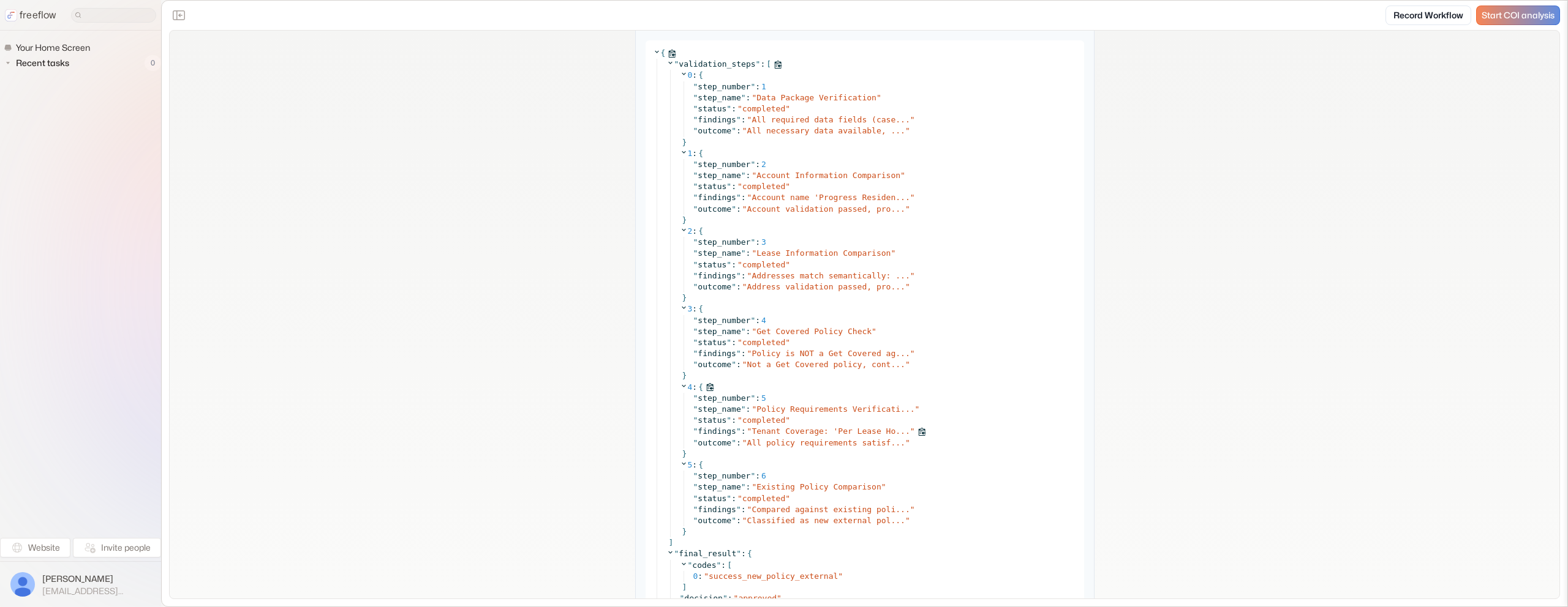
click at [819, 428] on span "Tenant Coverage: 'Per Lease Ho..." at bounding box center [830, 431] width 158 height 9
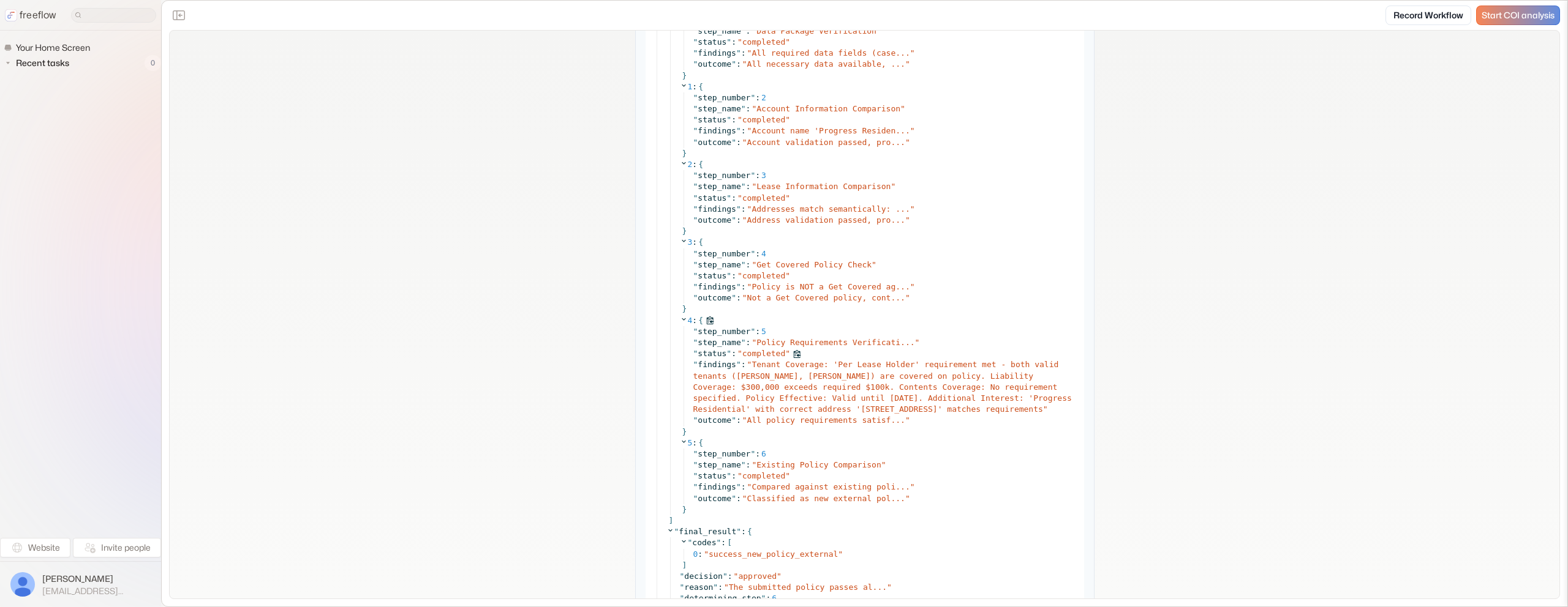
scroll to position [5740, 0]
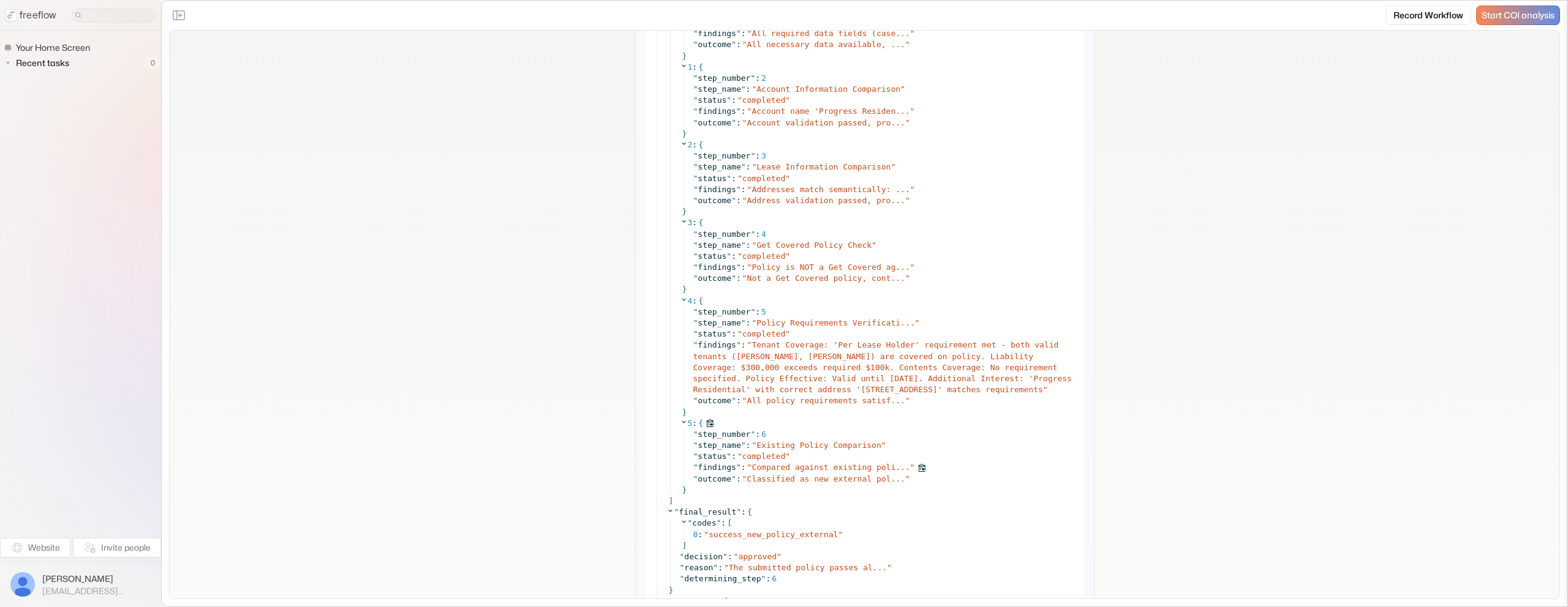
click at [824, 472] on span "Compared against existing poli..." at bounding box center [830, 467] width 158 height 9
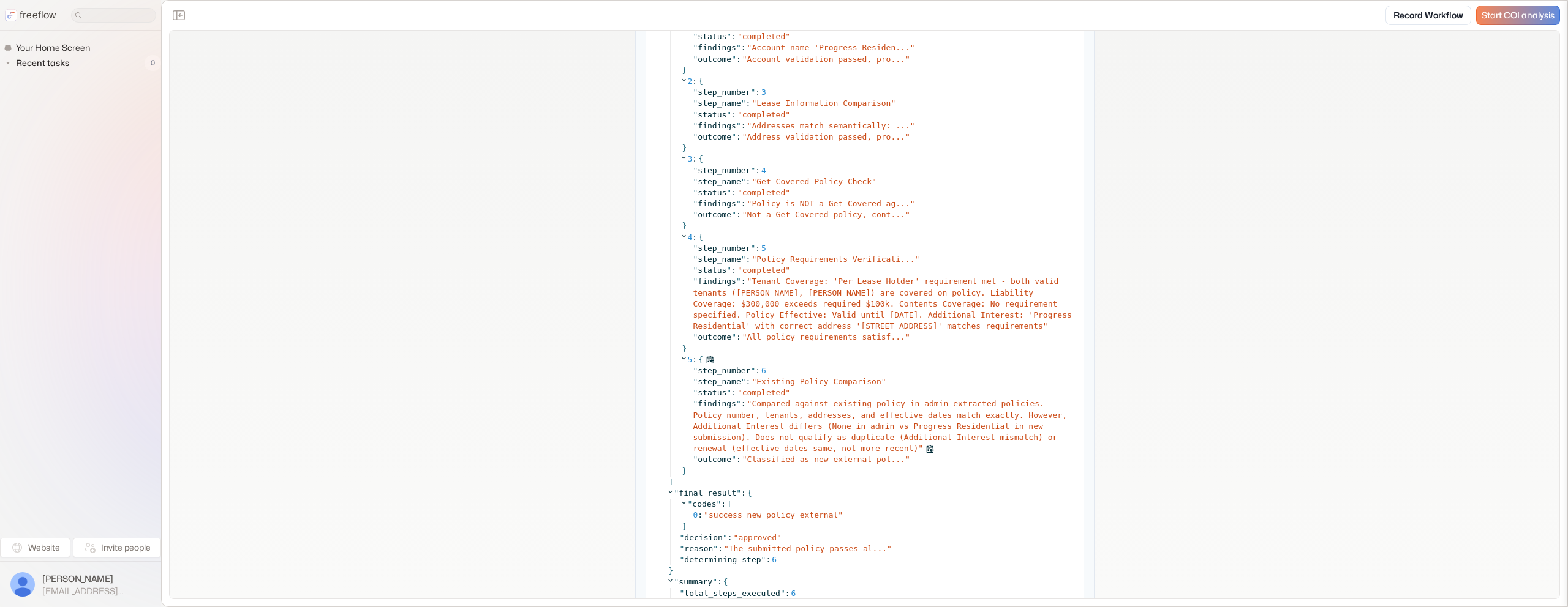
scroll to position [5804, 0]
click at [788, 463] on span "Classified as new external pol..." at bounding box center [826, 458] width 158 height 9
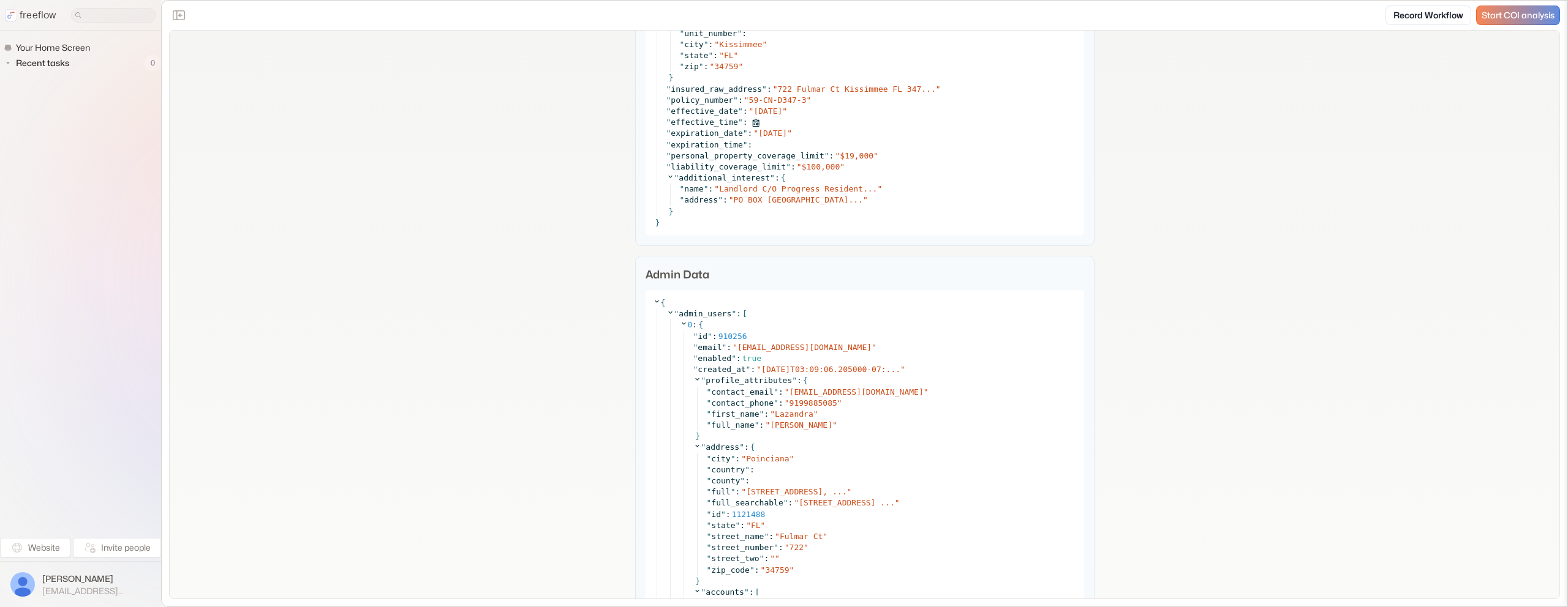
scroll to position [2160, 0]
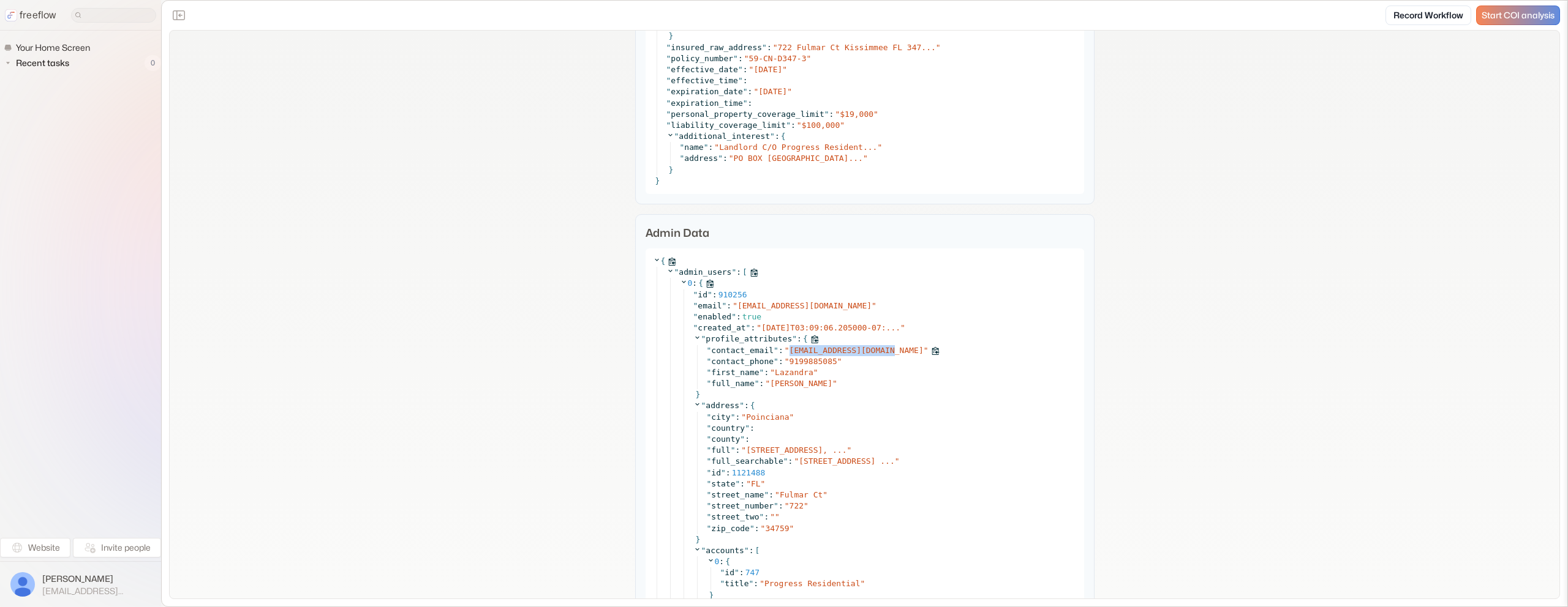
drag, startPoint x: 891, startPoint y: 346, endPoint x: 771, endPoint y: 350, distance: 120.1
click at [790, 347] on div "" contact_email " : " [EMAIL_ADDRESS][DOMAIN_NAME] "" at bounding box center [892, 351] width 370 height 11
